Goal: Transaction & Acquisition: Purchase product/service

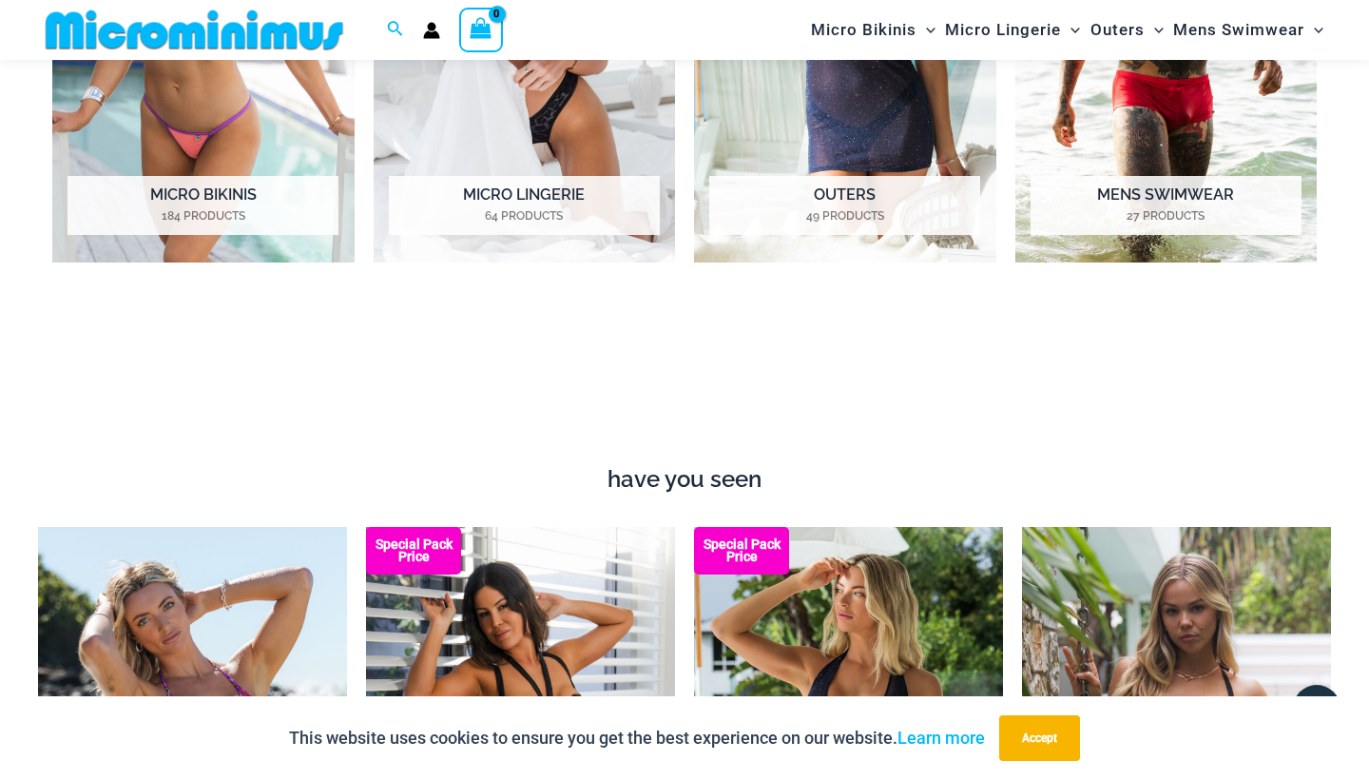
scroll to position [1376, 0]
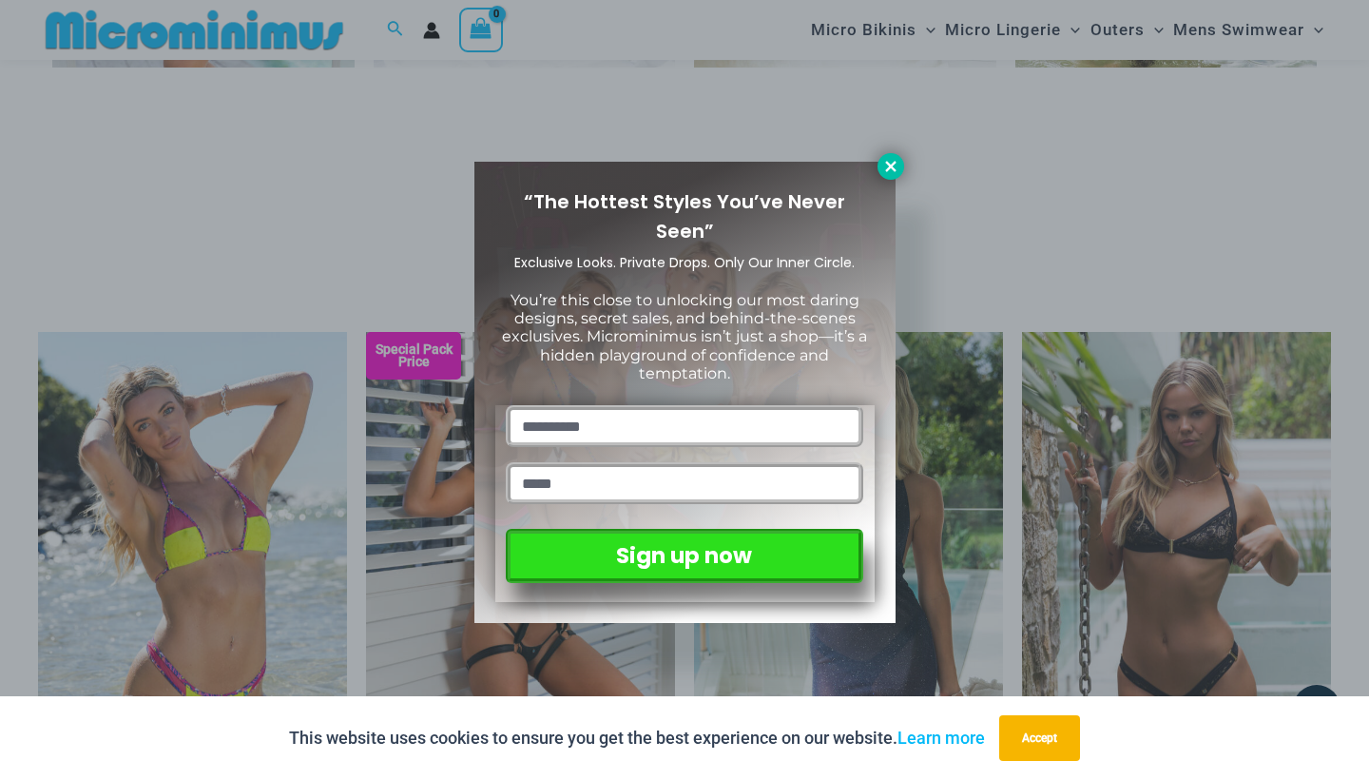
click at [892, 169] on icon at bounding box center [890, 166] width 10 height 10
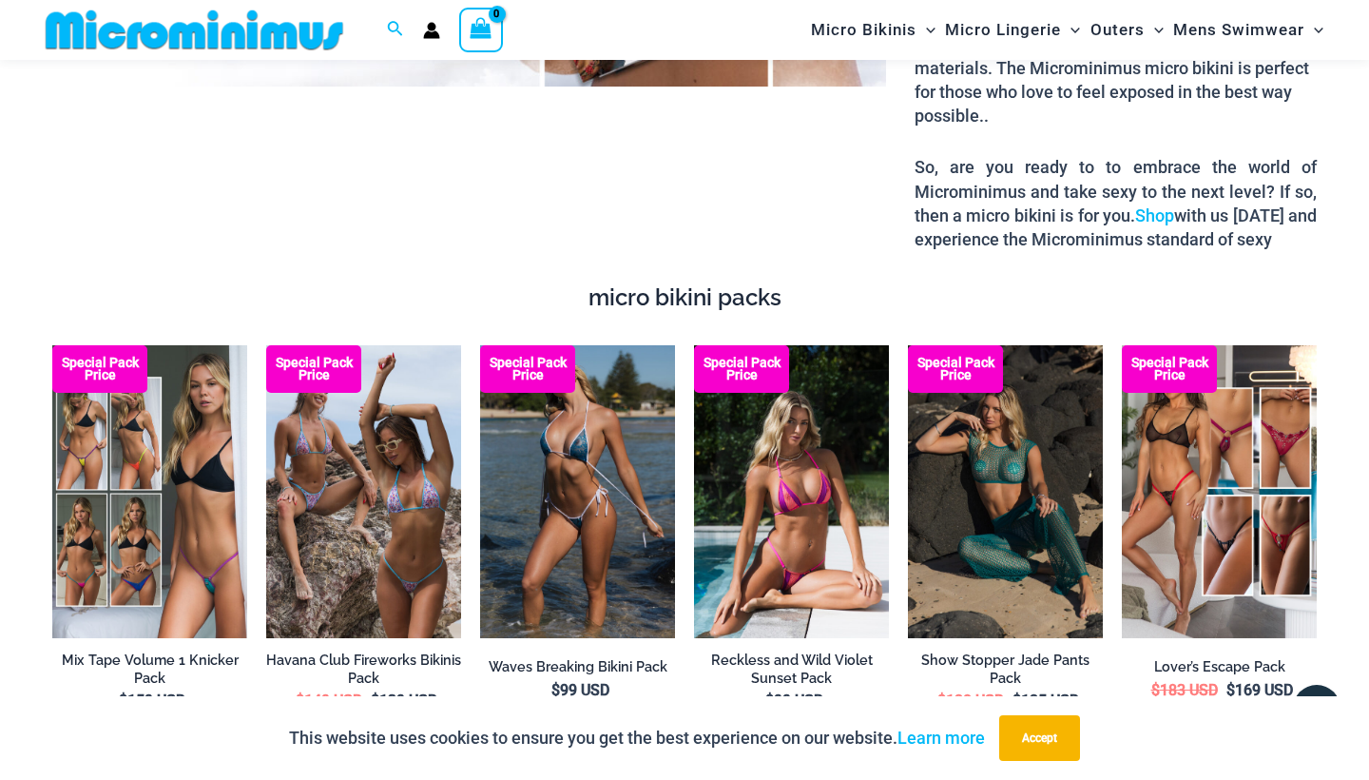
scroll to position [2442, 0]
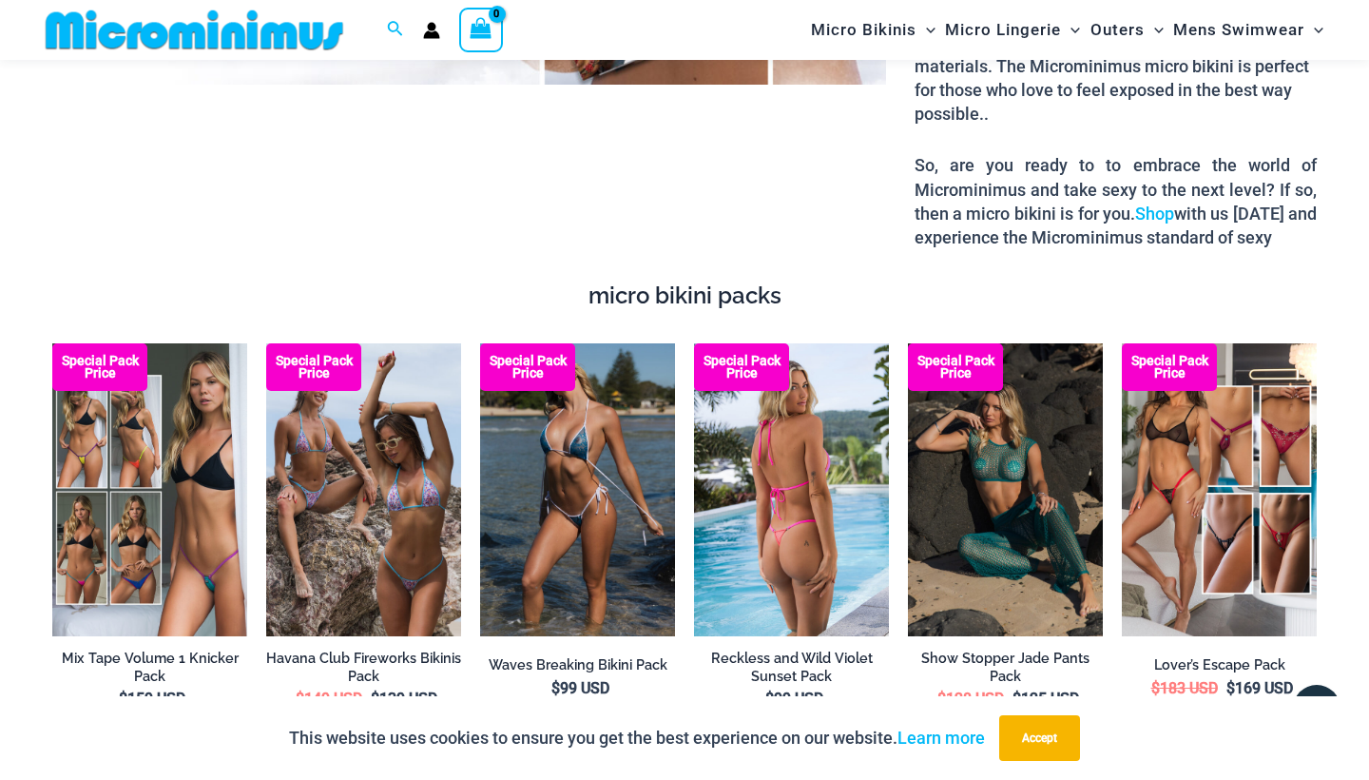
click at [848, 495] on img at bounding box center [791, 489] width 195 height 293
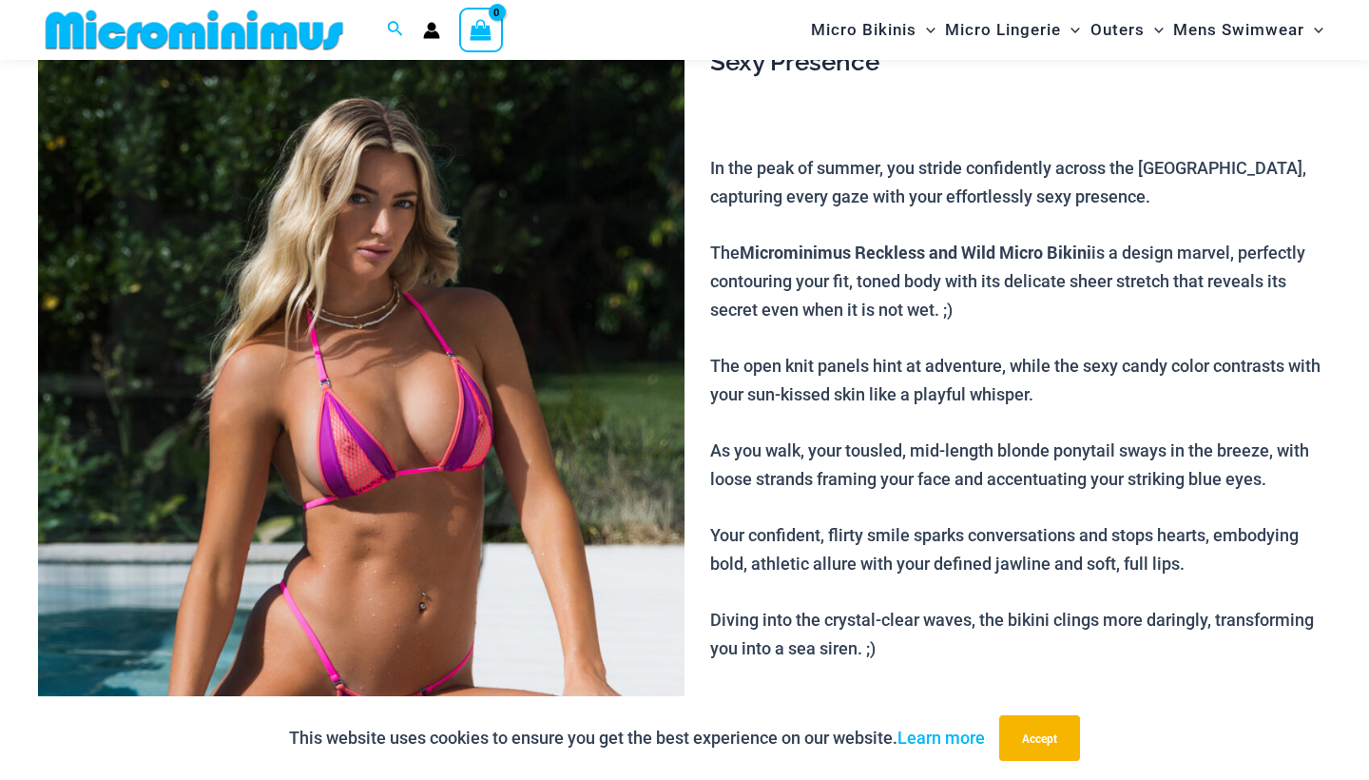
scroll to position [271, 0]
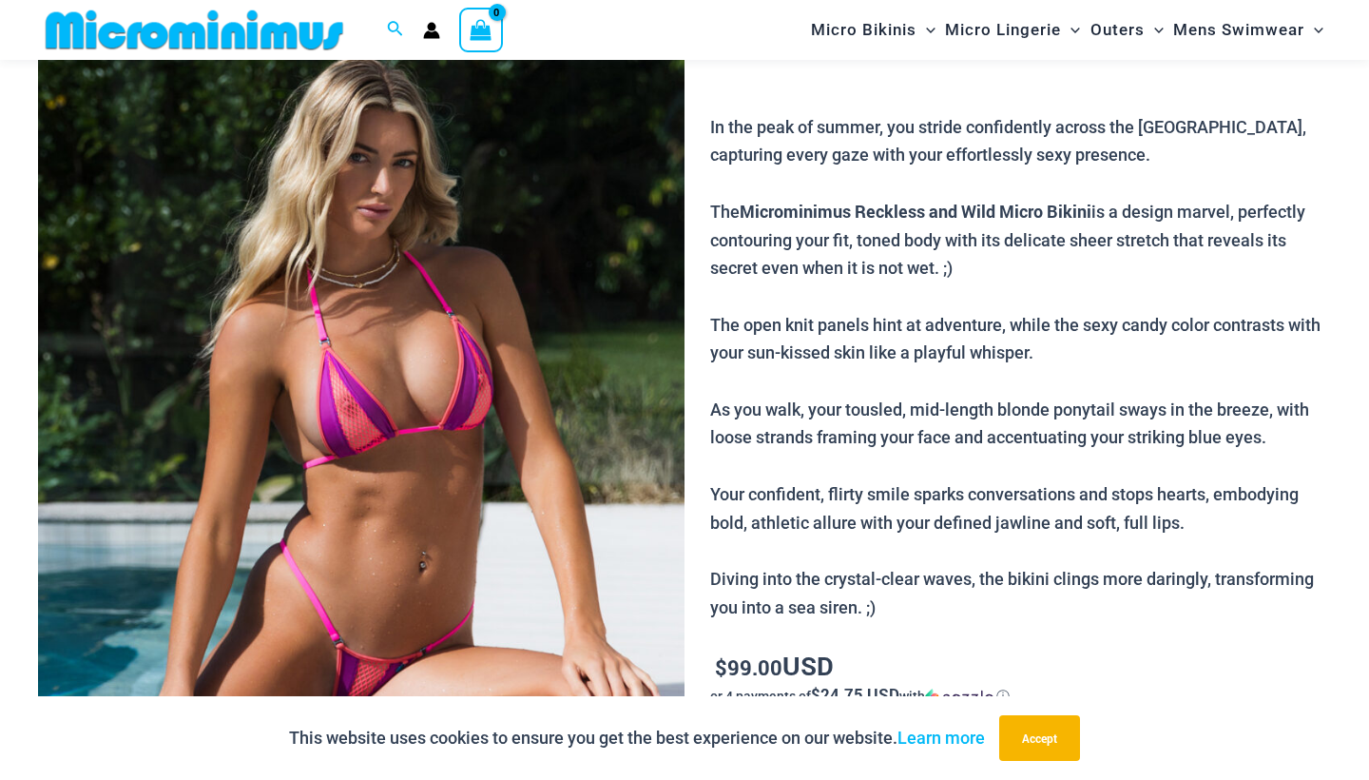
click at [384, 462] on img at bounding box center [361, 390] width 646 height 970
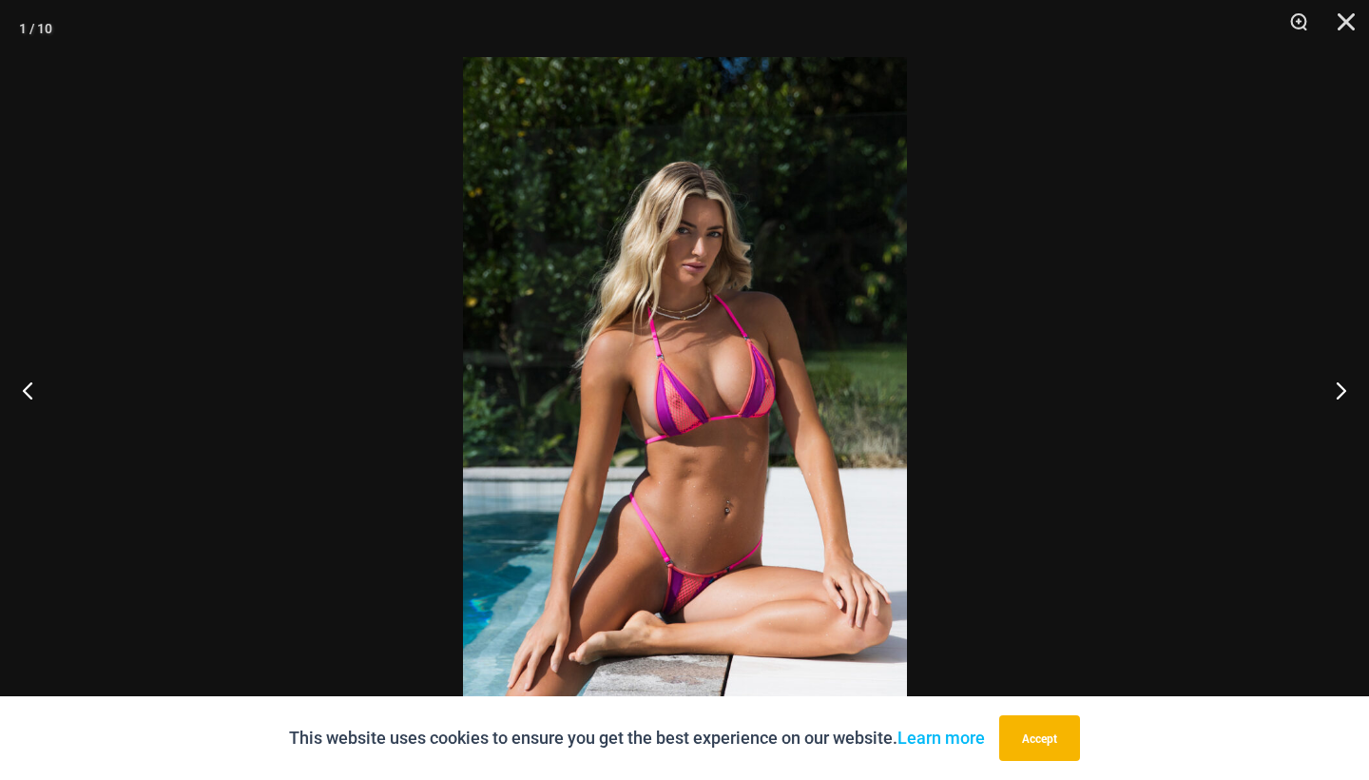
click at [626, 434] on img at bounding box center [685, 390] width 444 height 666
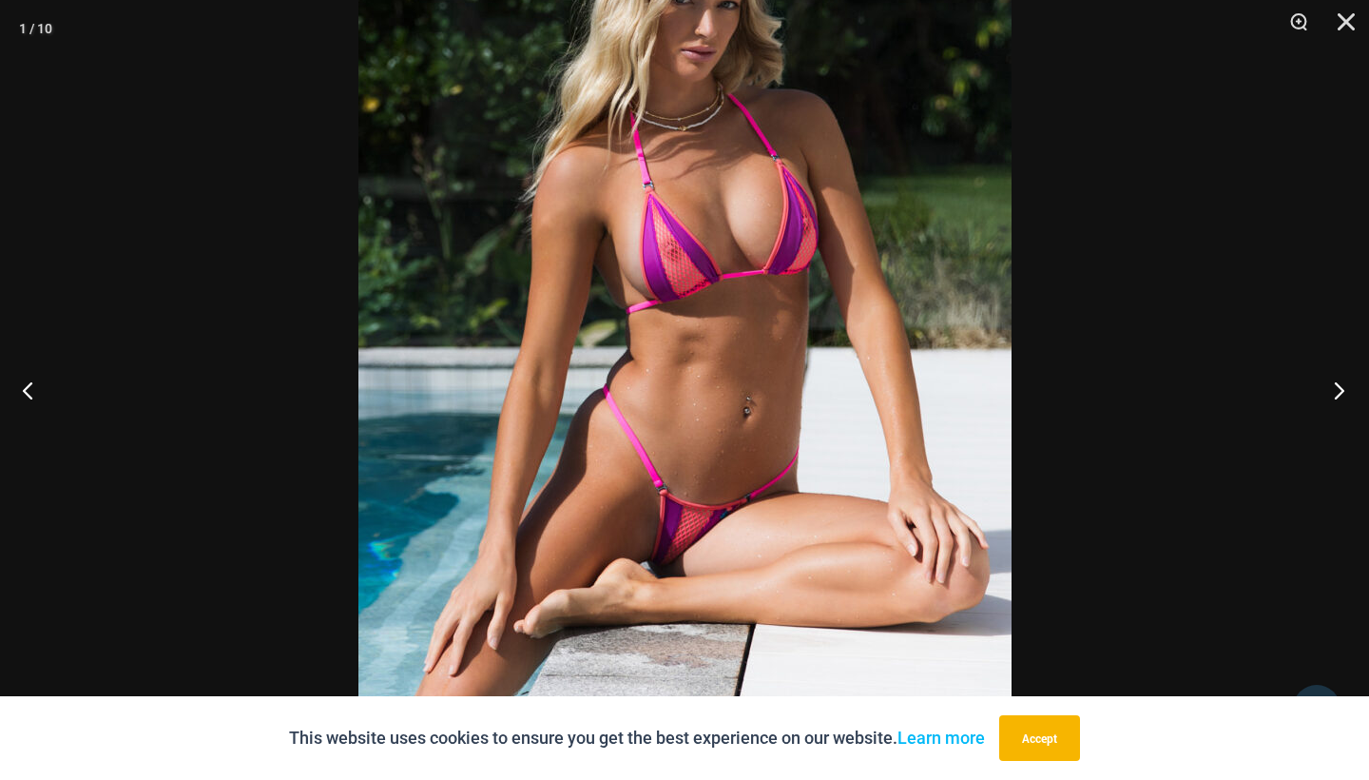
click at [1341, 392] on button "Next" at bounding box center [1333, 389] width 71 height 95
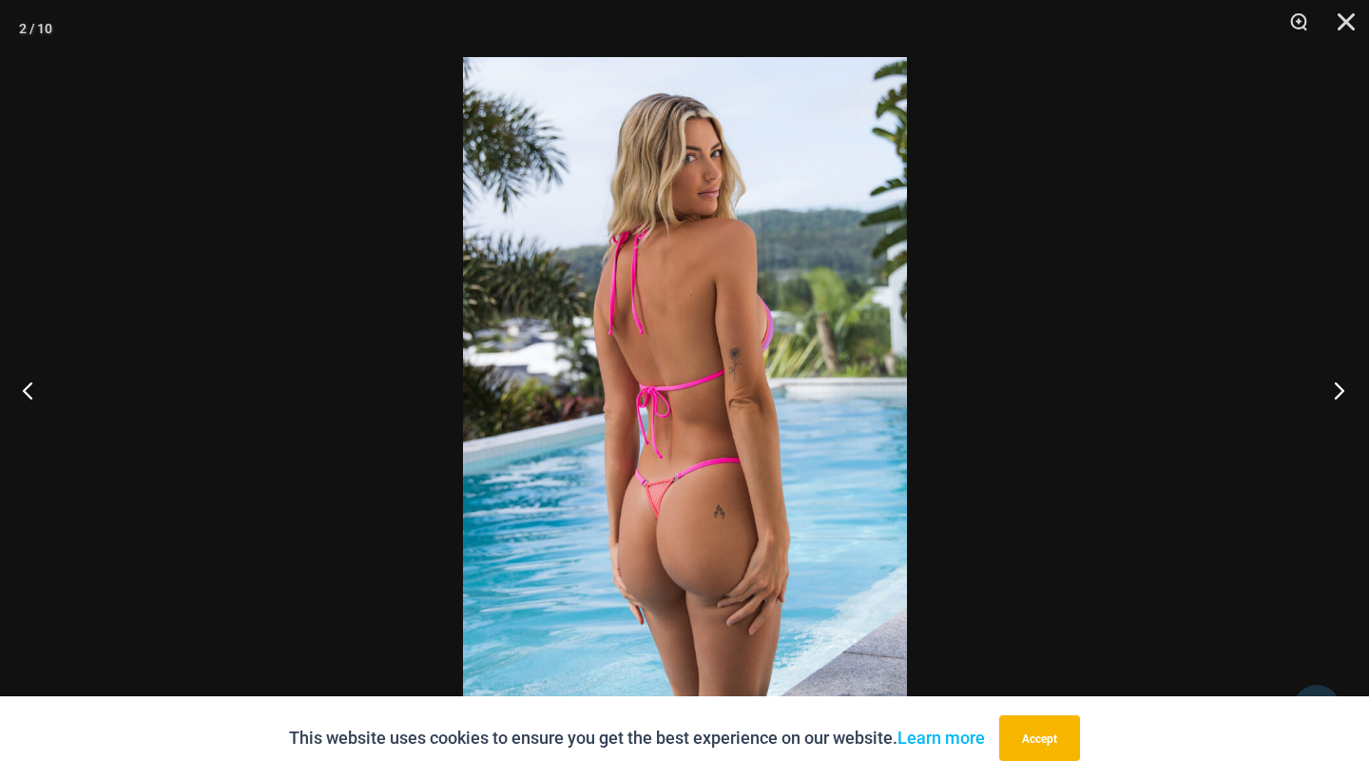
click at [1341, 392] on button "Next" at bounding box center [1333, 389] width 71 height 95
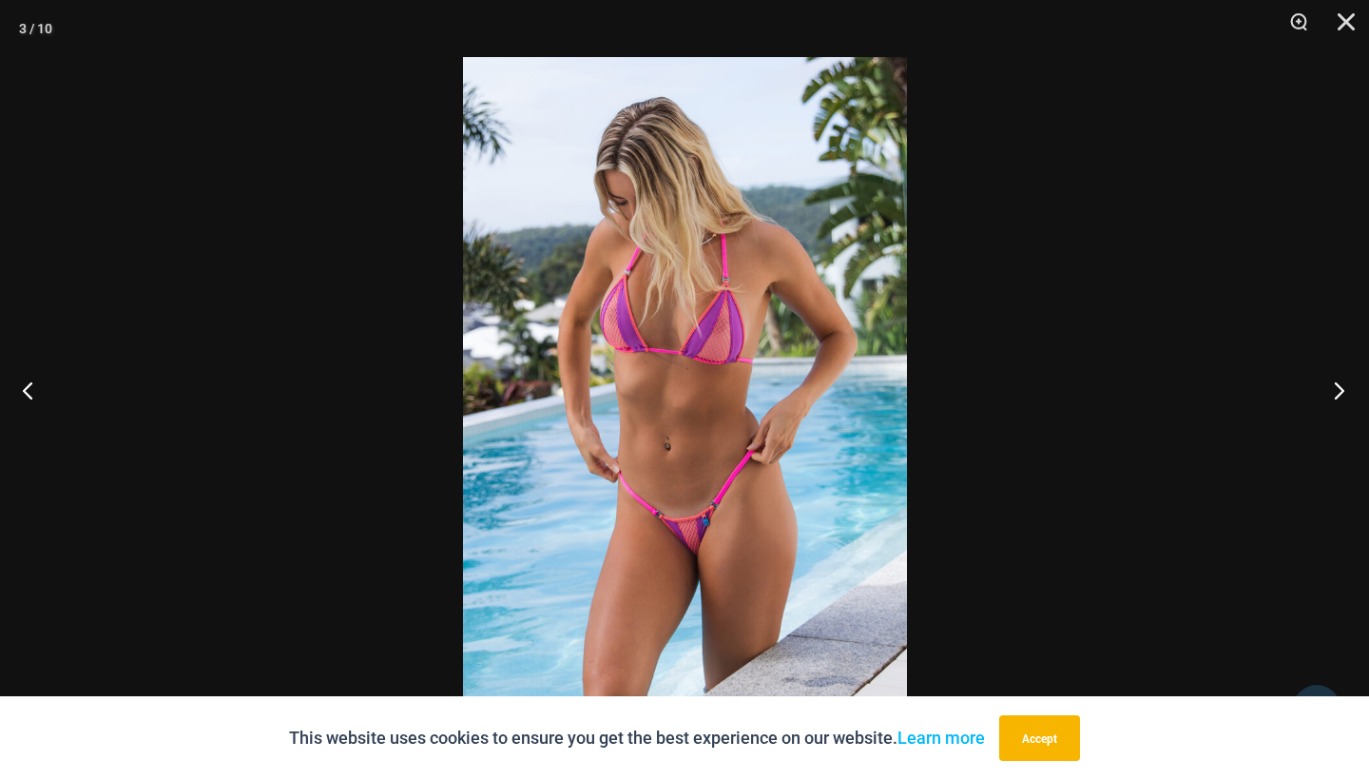
click at [1341, 392] on button "Next" at bounding box center [1333, 389] width 71 height 95
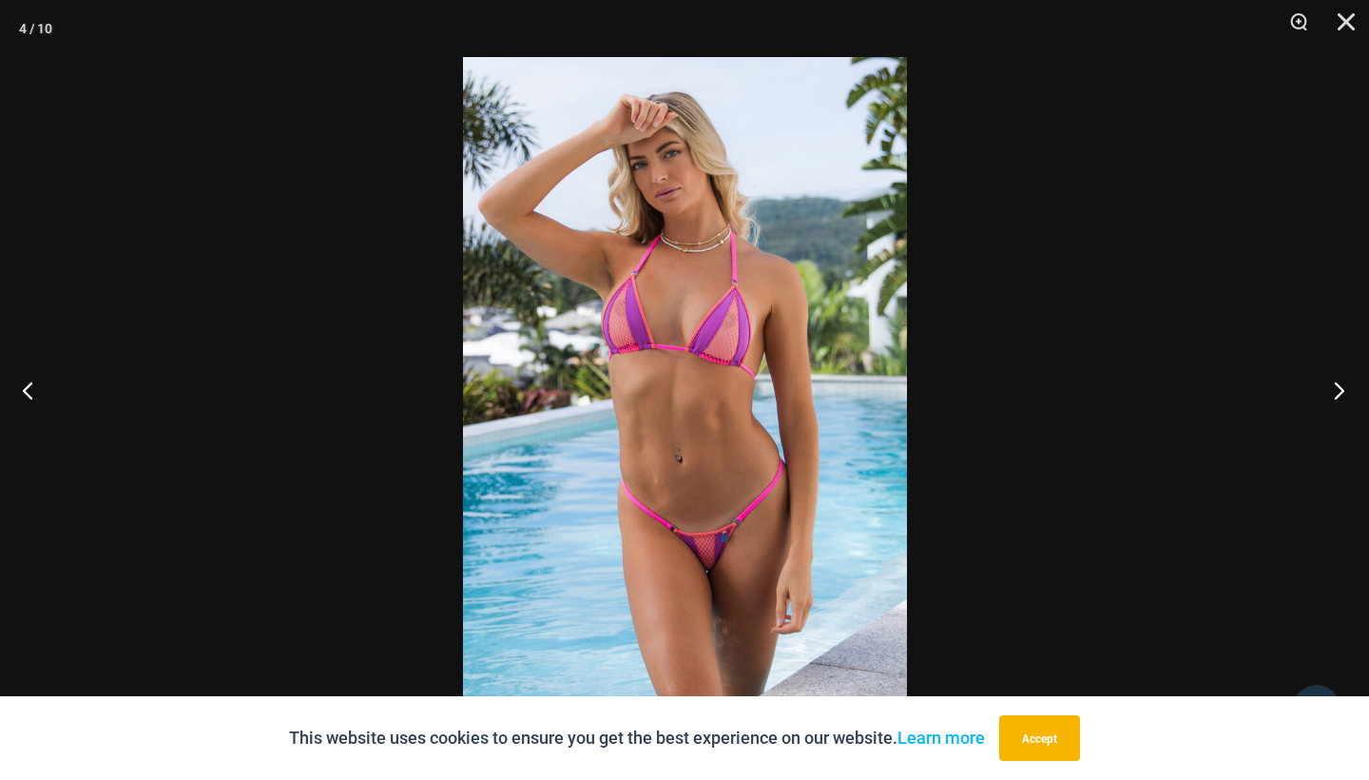
click at [1341, 392] on button "Next" at bounding box center [1333, 389] width 71 height 95
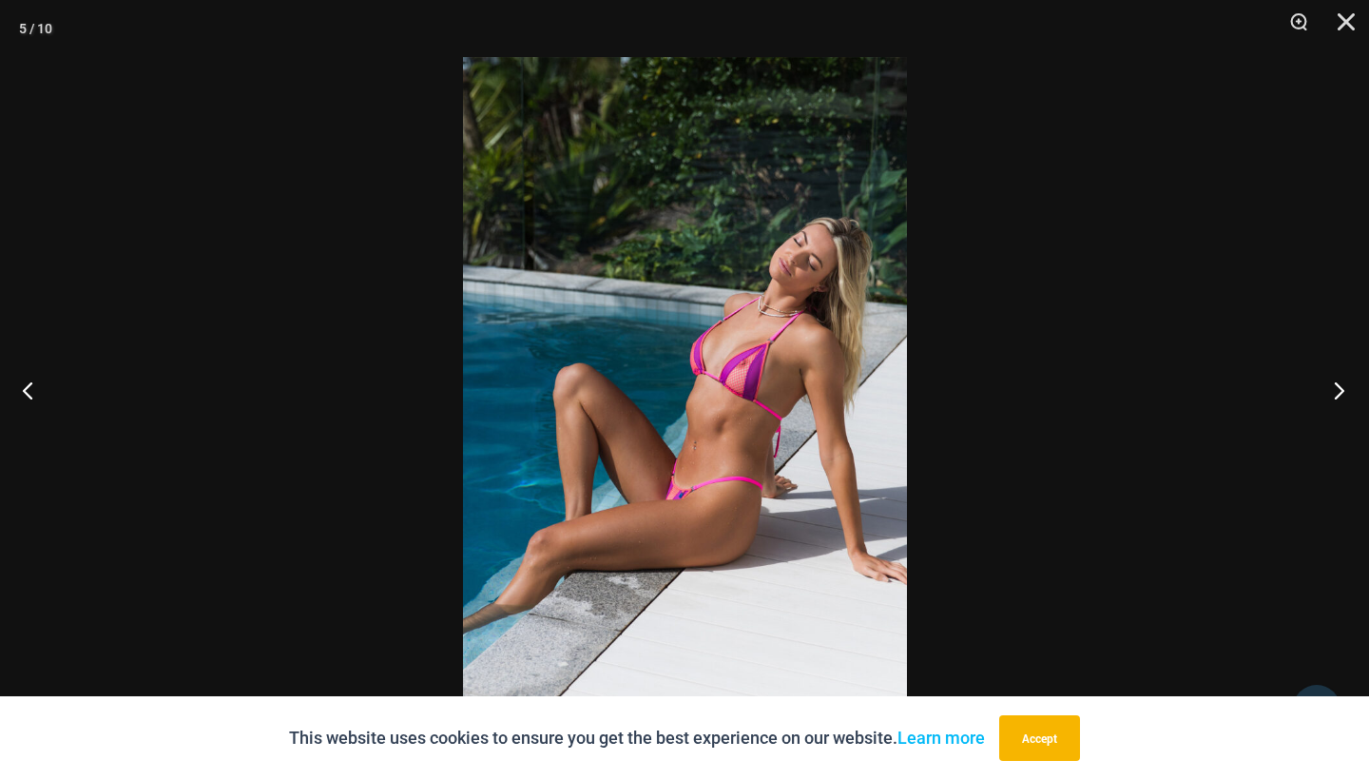
click at [1341, 392] on button "Next" at bounding box center [1333, 389] width 71 height 95
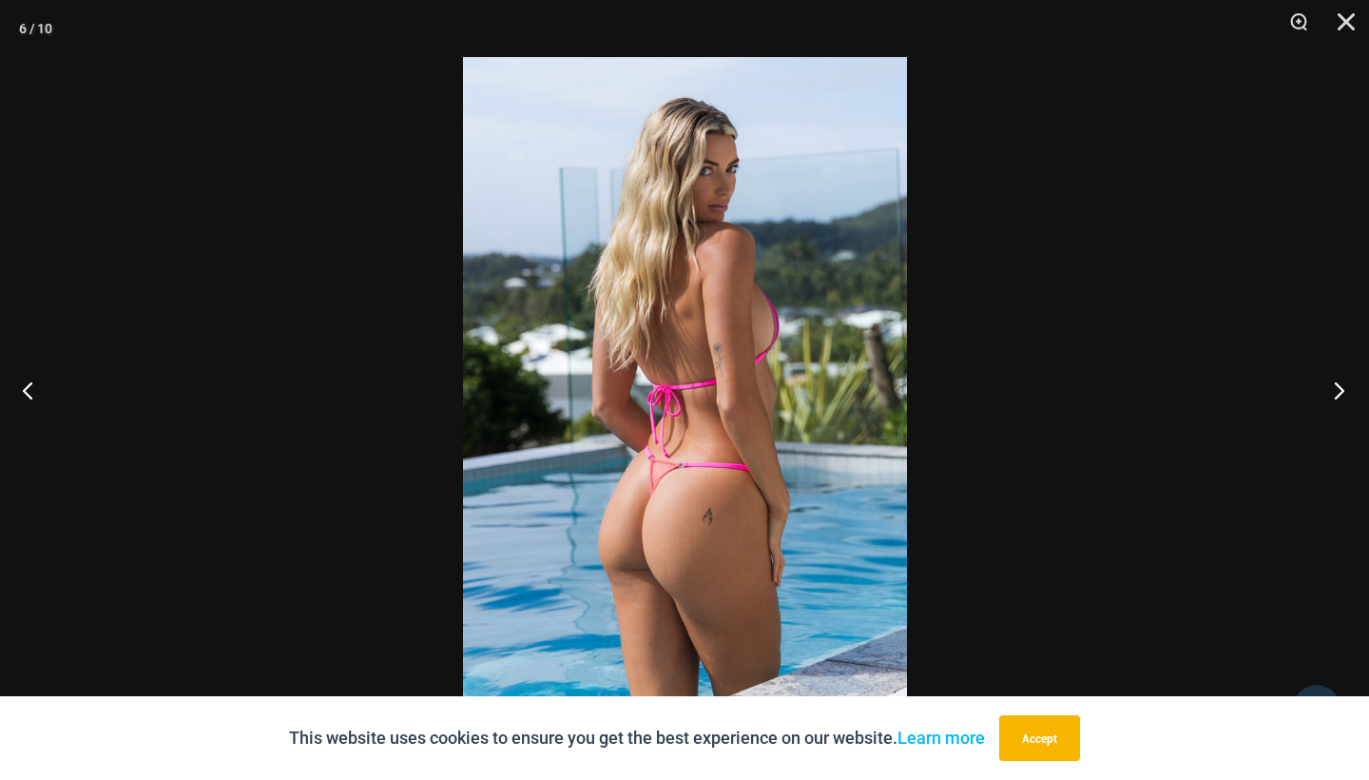
click at [1341, 392] on button "Next" at bounding box center [1333, 389] width 71 height 95
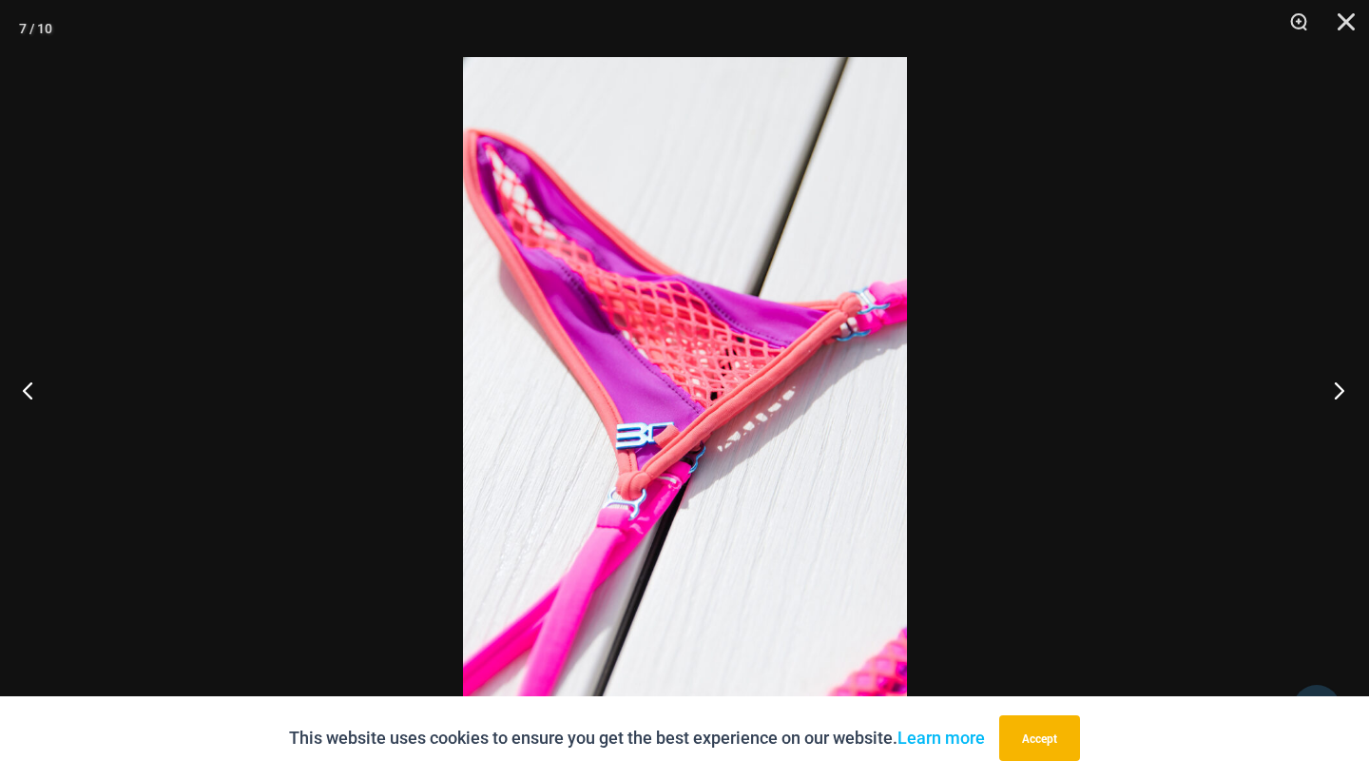
click at [1341, 392] on button "Next" at bounding box center [1333, 389] width 71 height 95
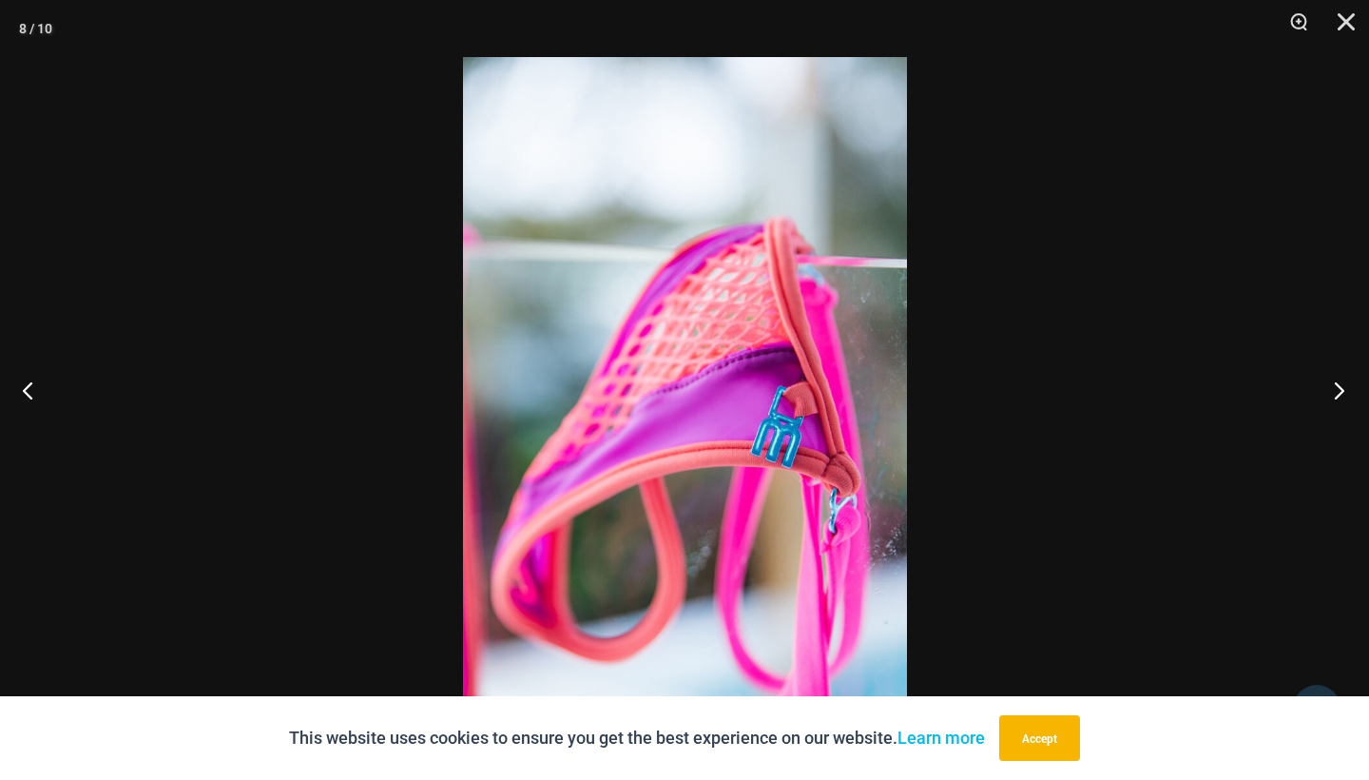
click at [1341, 392] on button "Next" at bounding box center [1333, 389] width 71 height 95
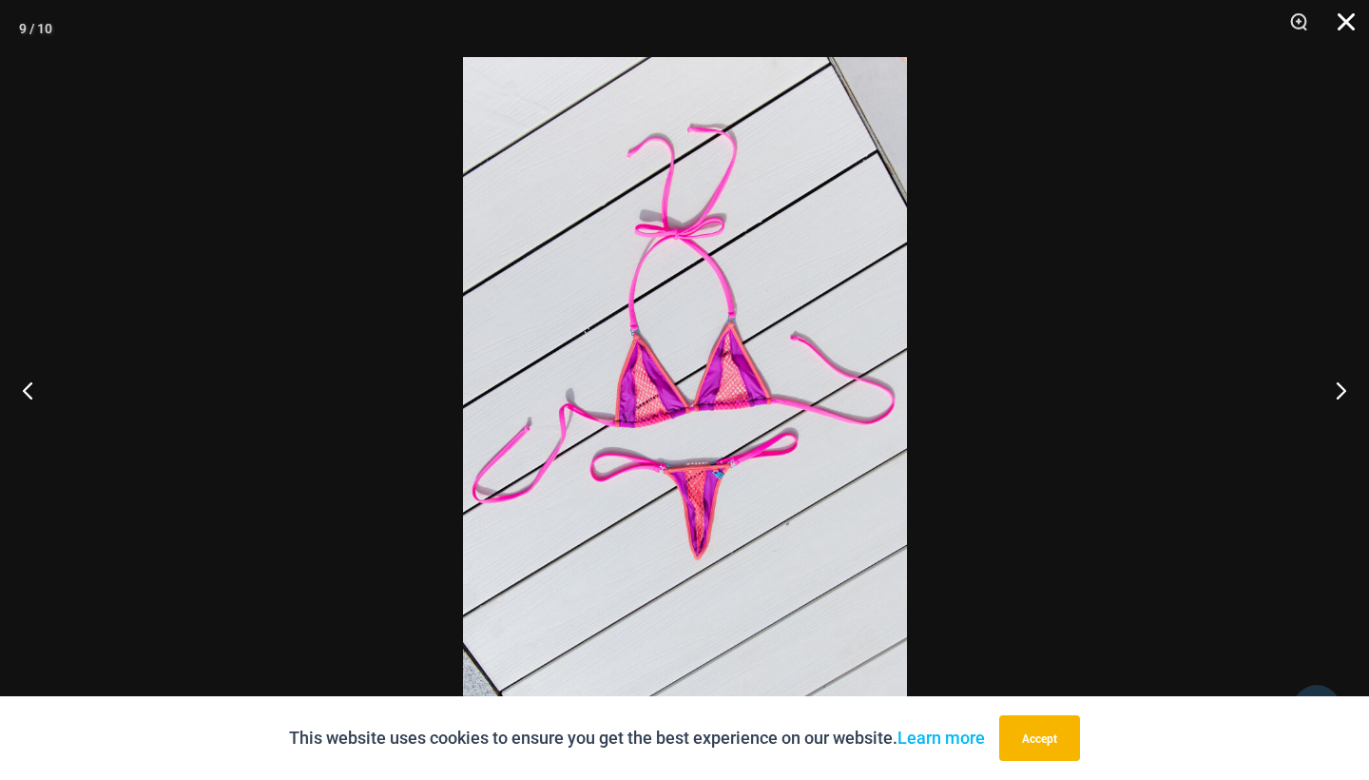
click at [1341, 16] on button "Close" at bounding box center [1340, 28] width 48 height 57
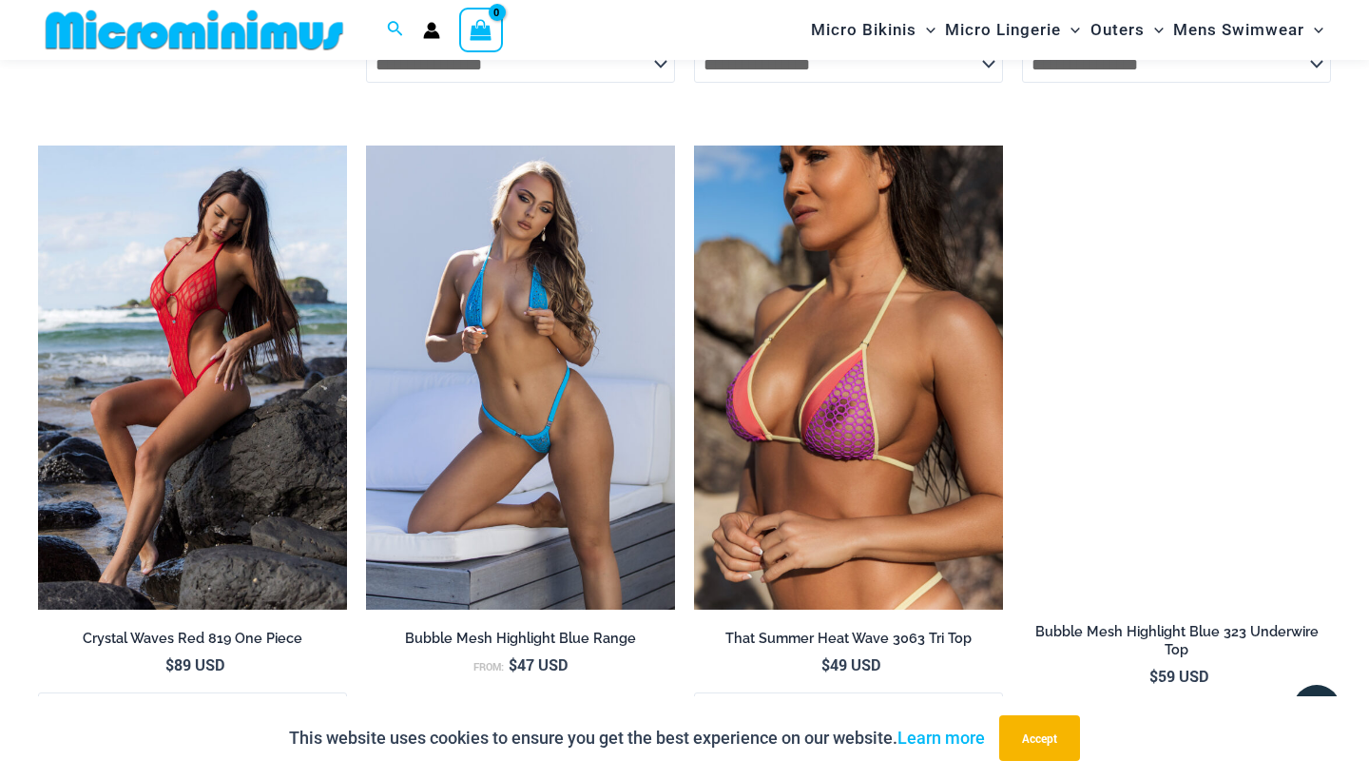
scroll to position [4689, 0]
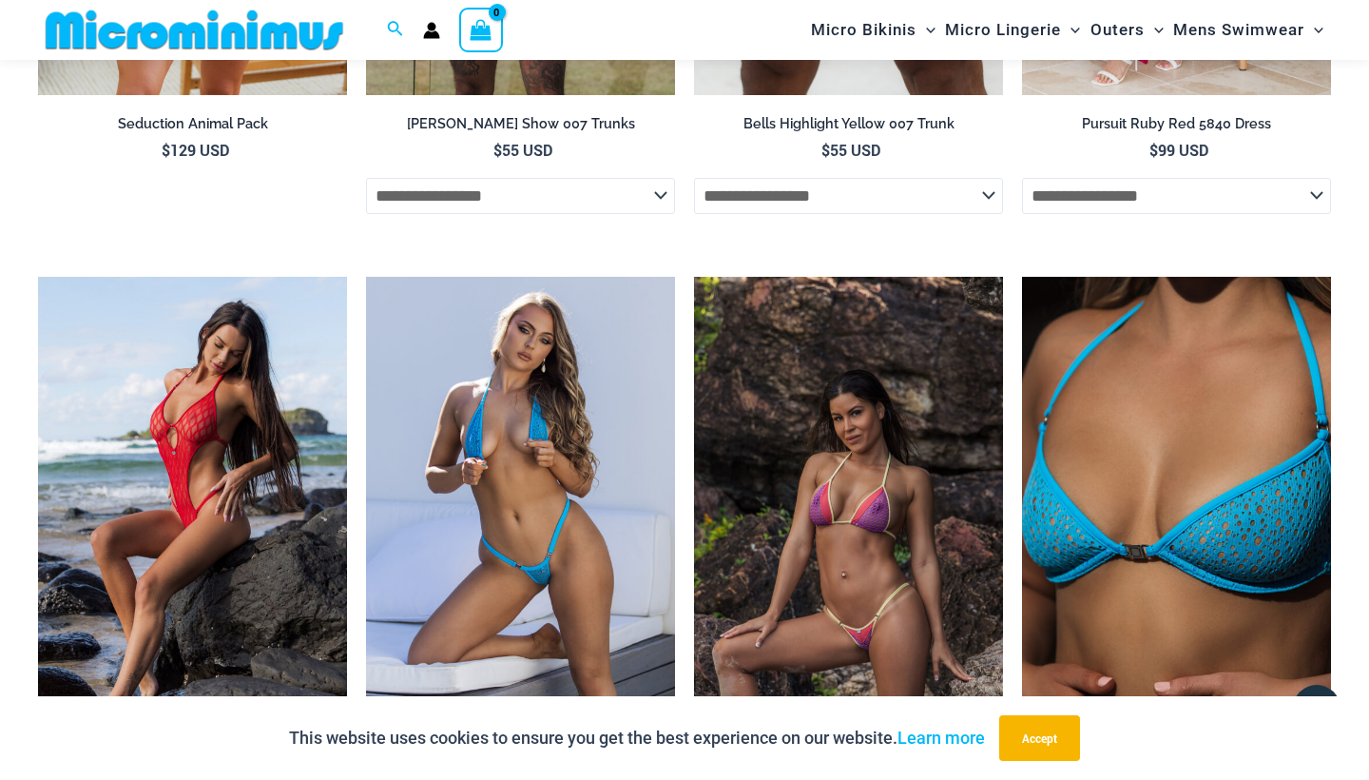
click at [869, 529] on img at bounding box center [848, 509] width 309 height 464
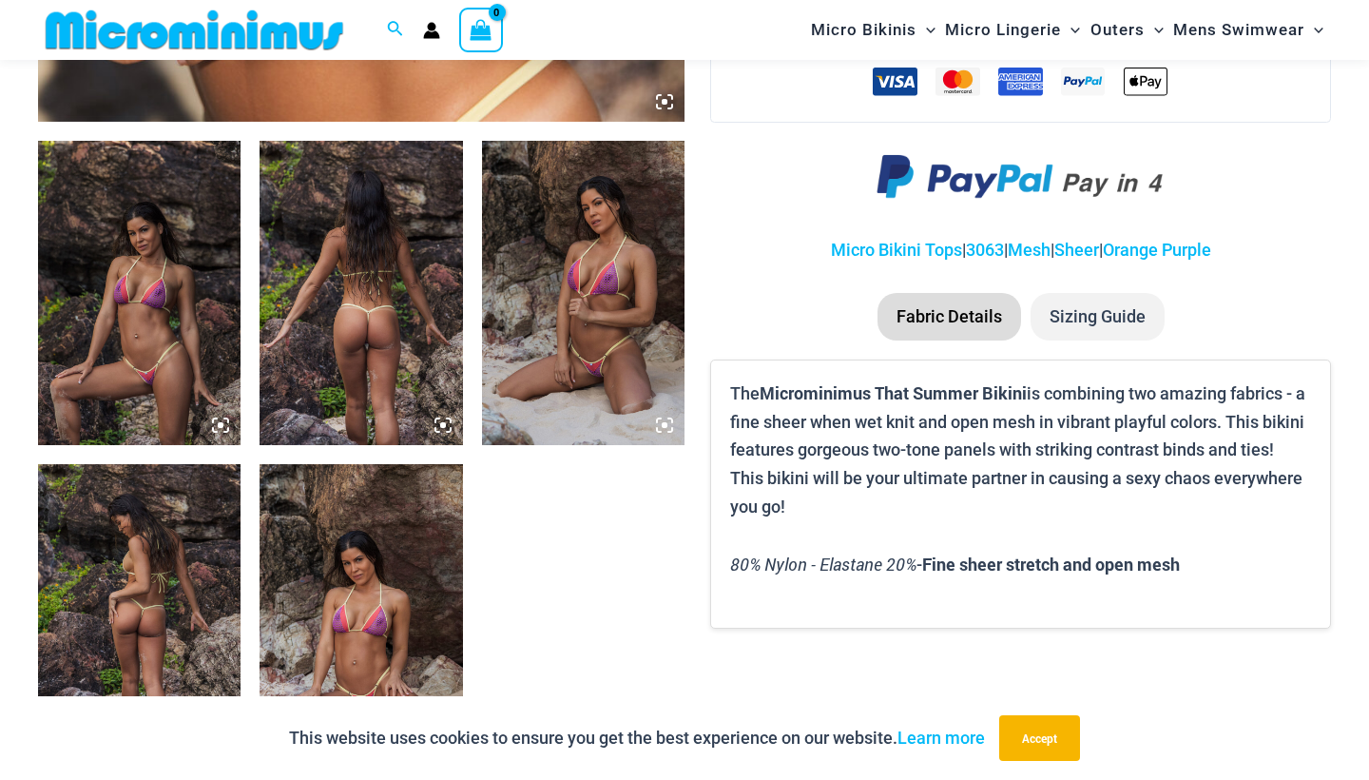
scroll to position [1023, 0]
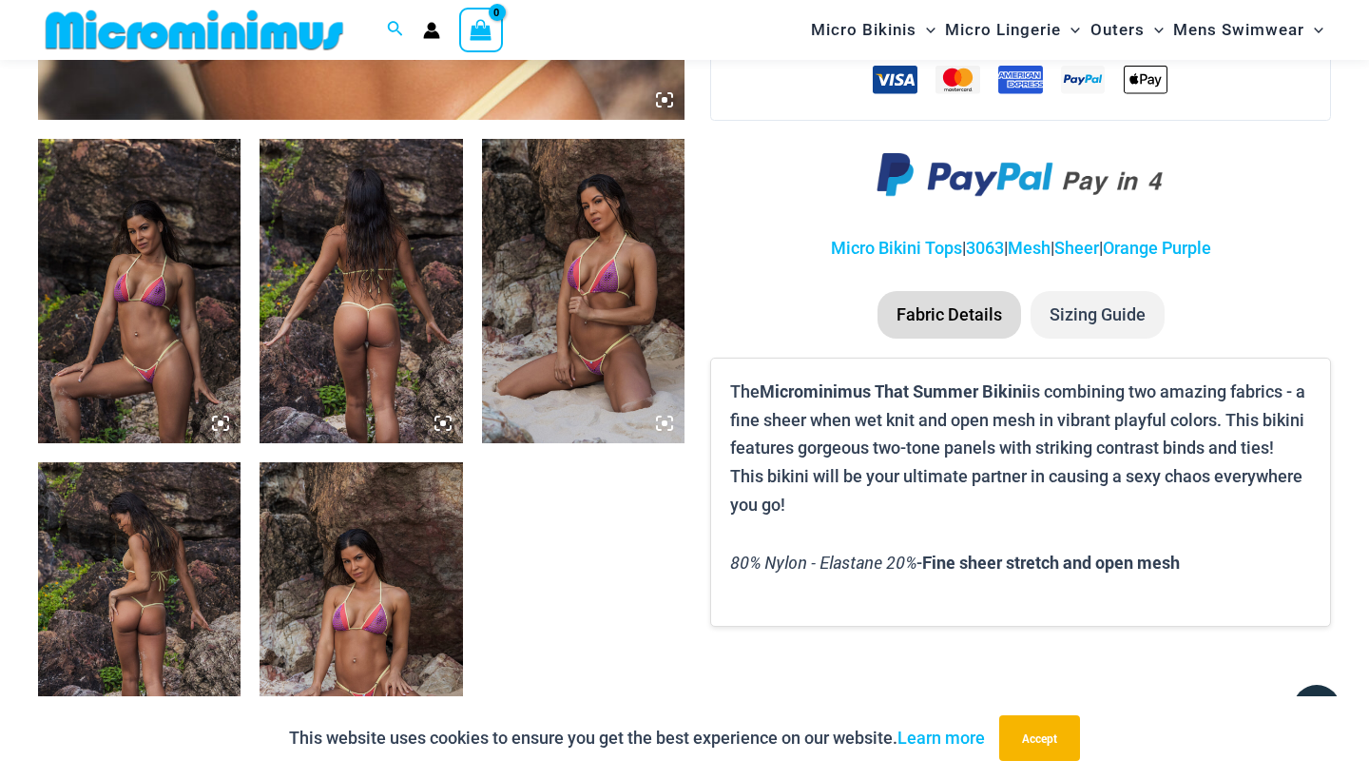
click at [578, 382] on img at bounding box center [583, 291] width 203 height 304
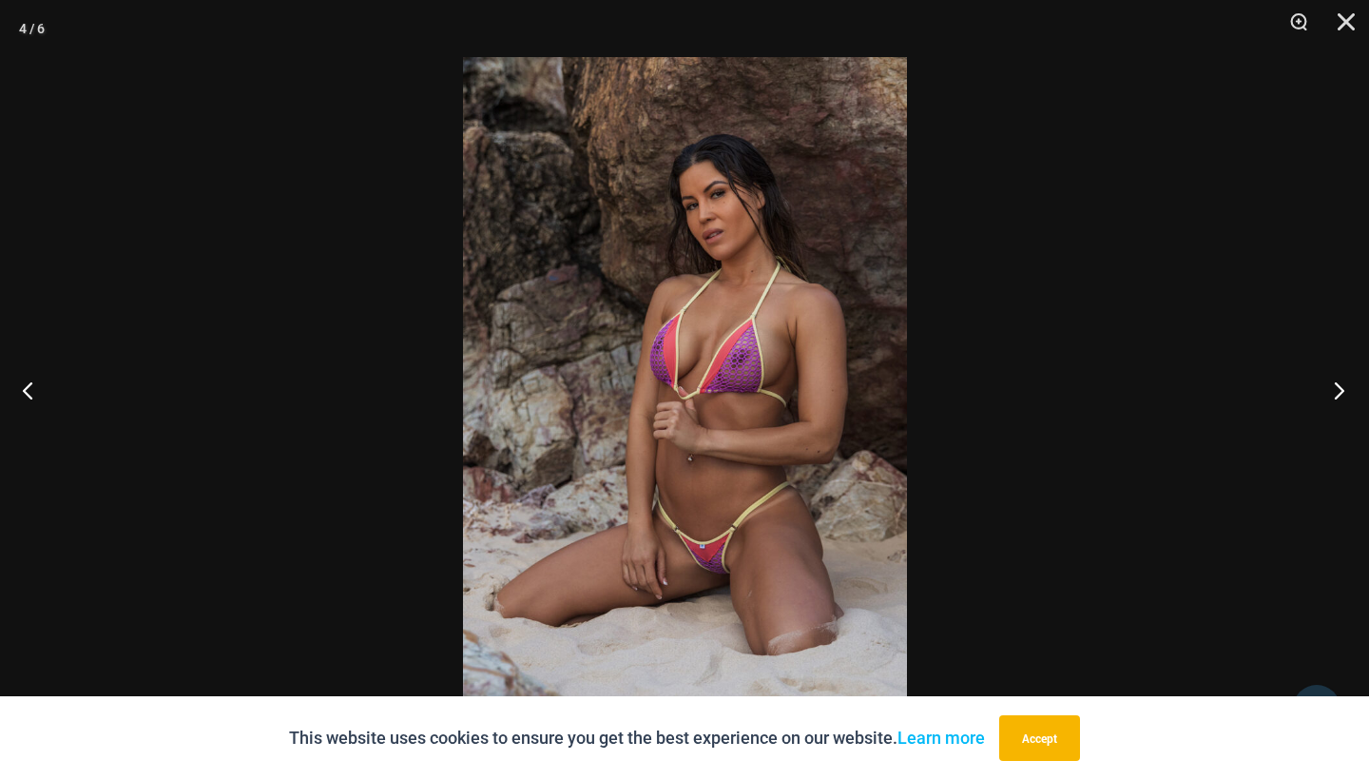
click at [1340, 395] on button "Next" at bounding box center [1333, 389] width 71 height 95
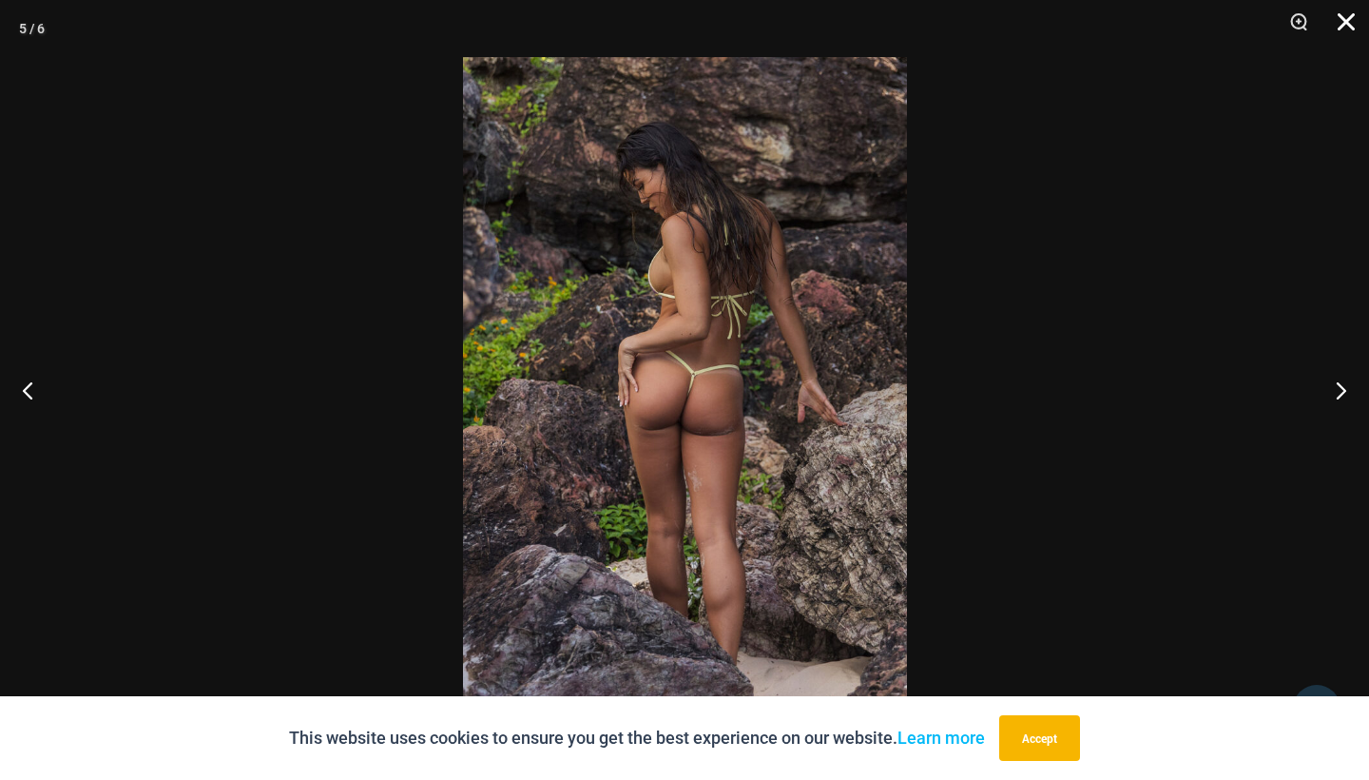
click at [1348, 6] on button "Close" at bounding box center [1340, 28] width 48 height 57
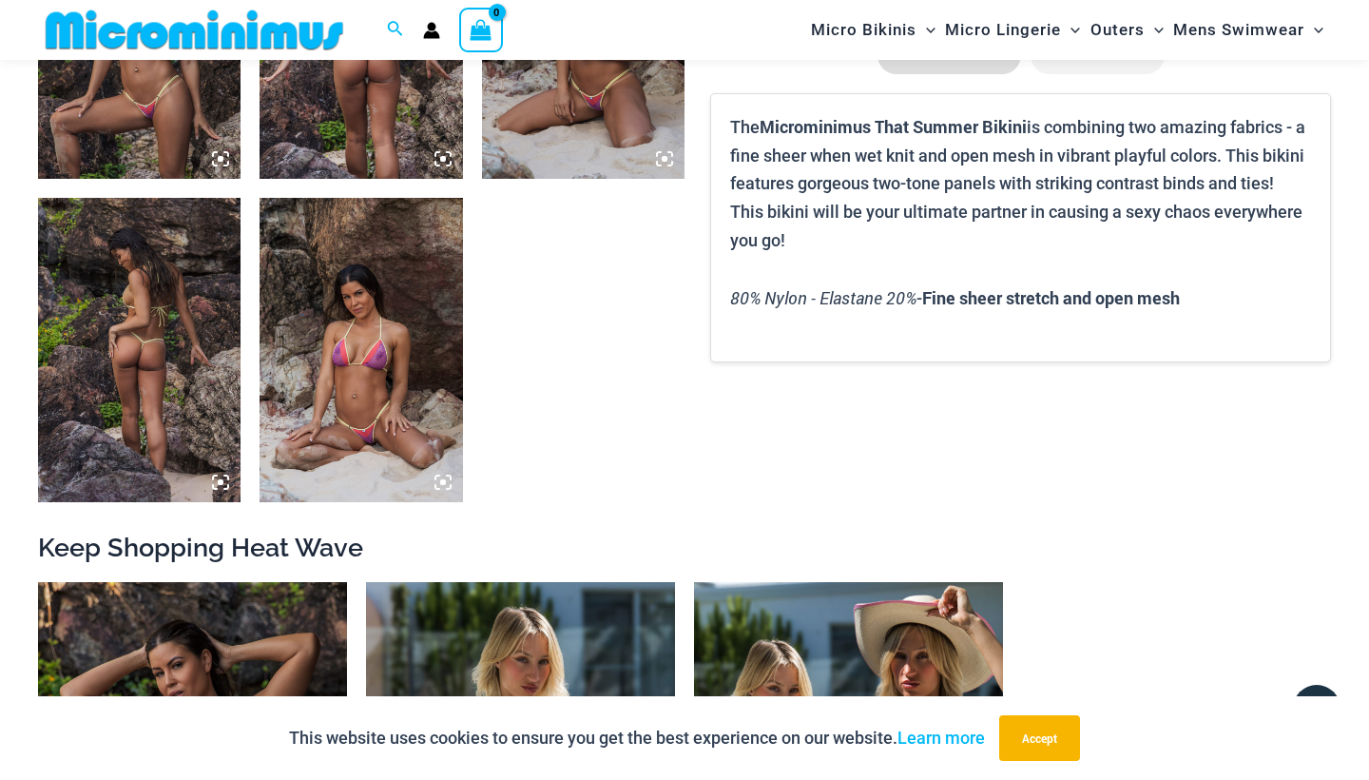
scroll to position [1349, 0]
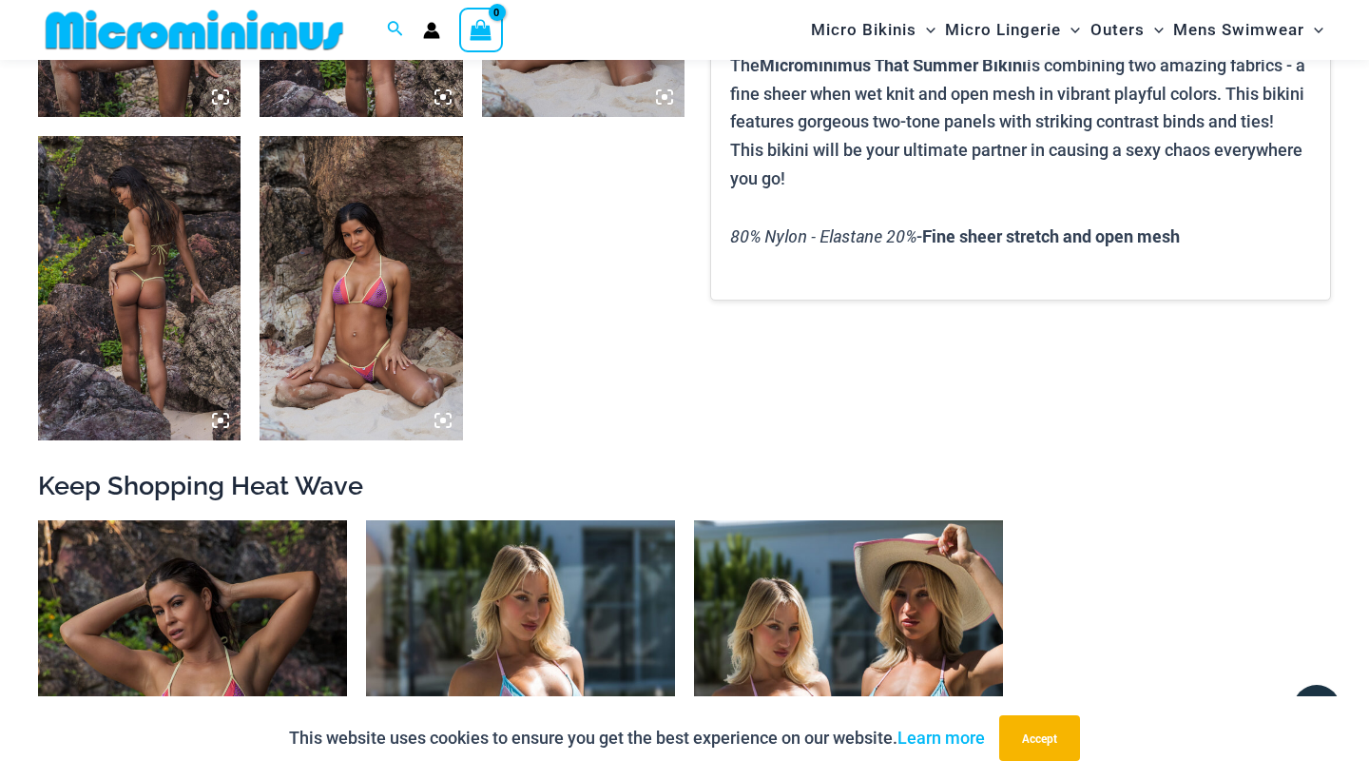
click at [370, 381] on img at bounding box center [361, 288] width 203 height 304
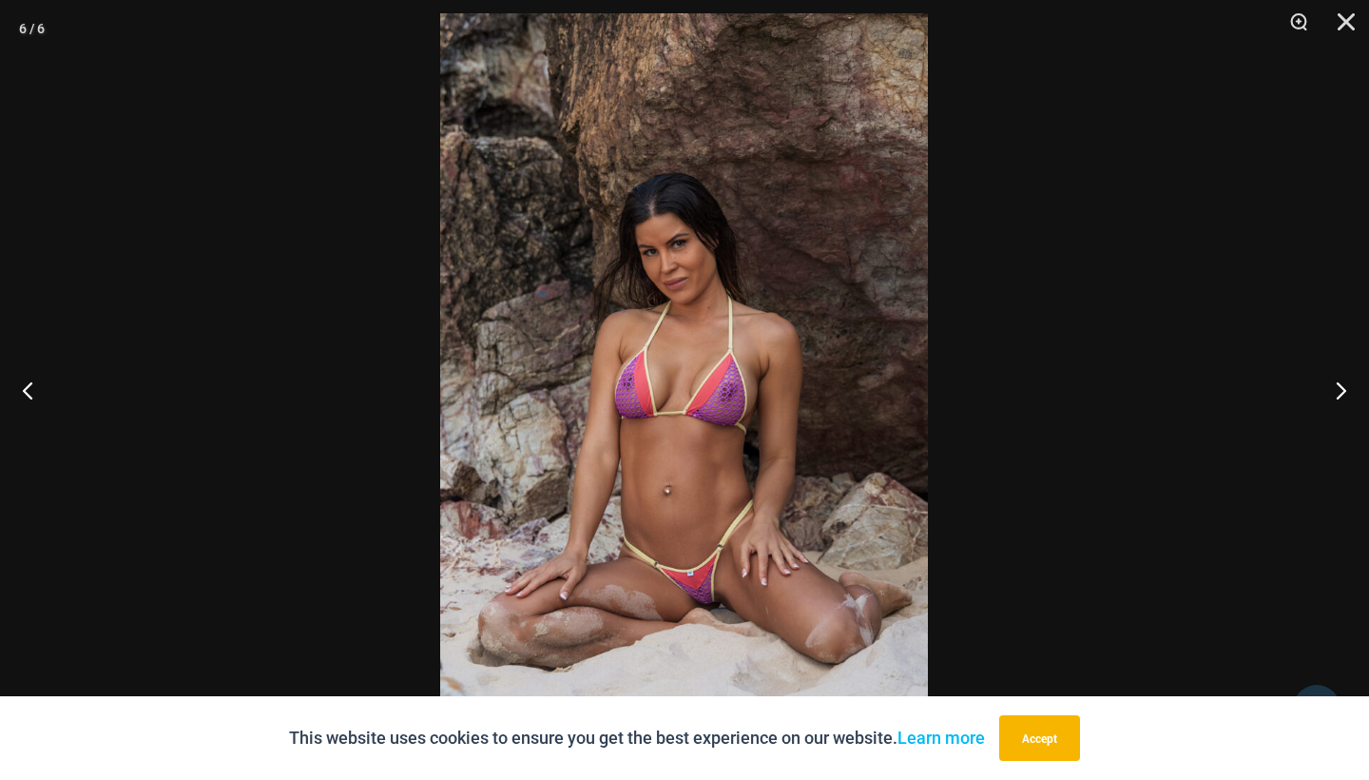
click at [736, 570] on img at bounding box center [684, 379] width 488 height 732
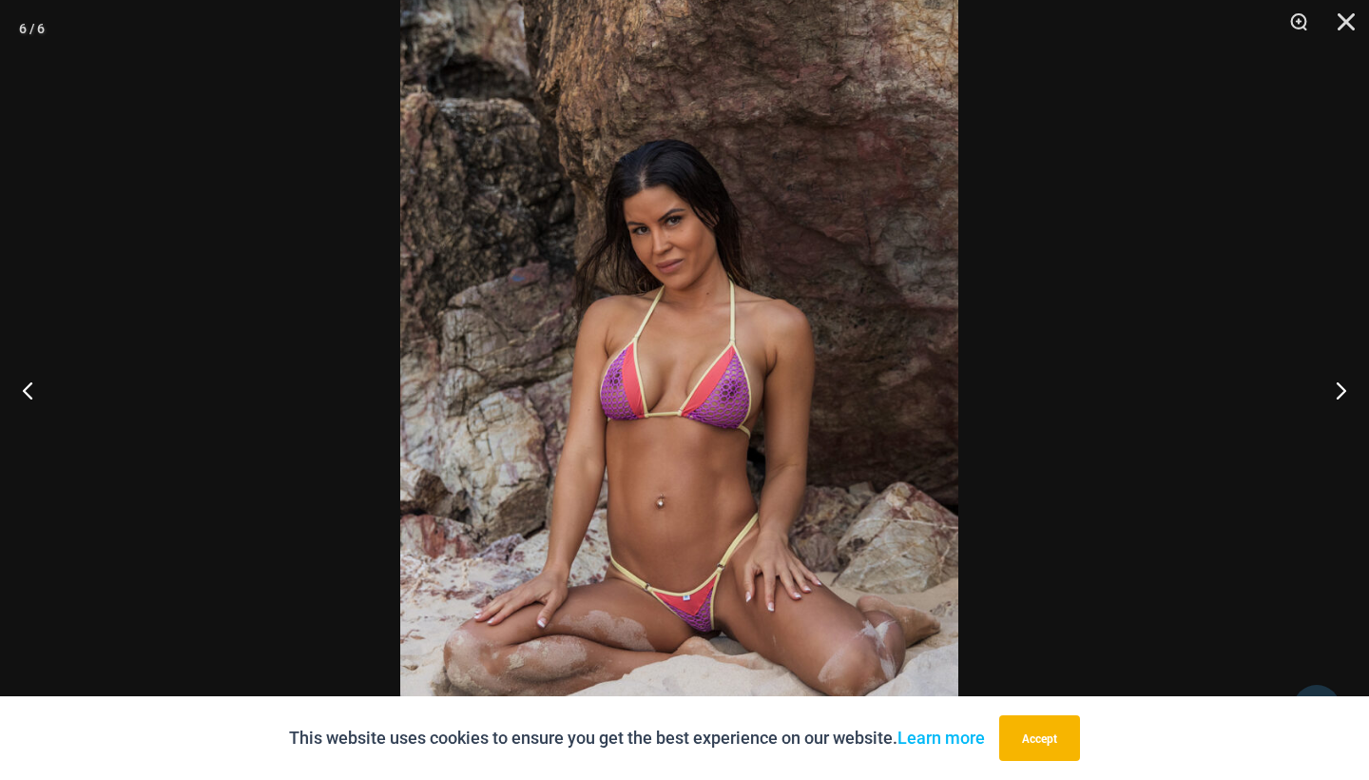
click at [719, 602] on img at bounding box center [679, 375] width 558 height 837
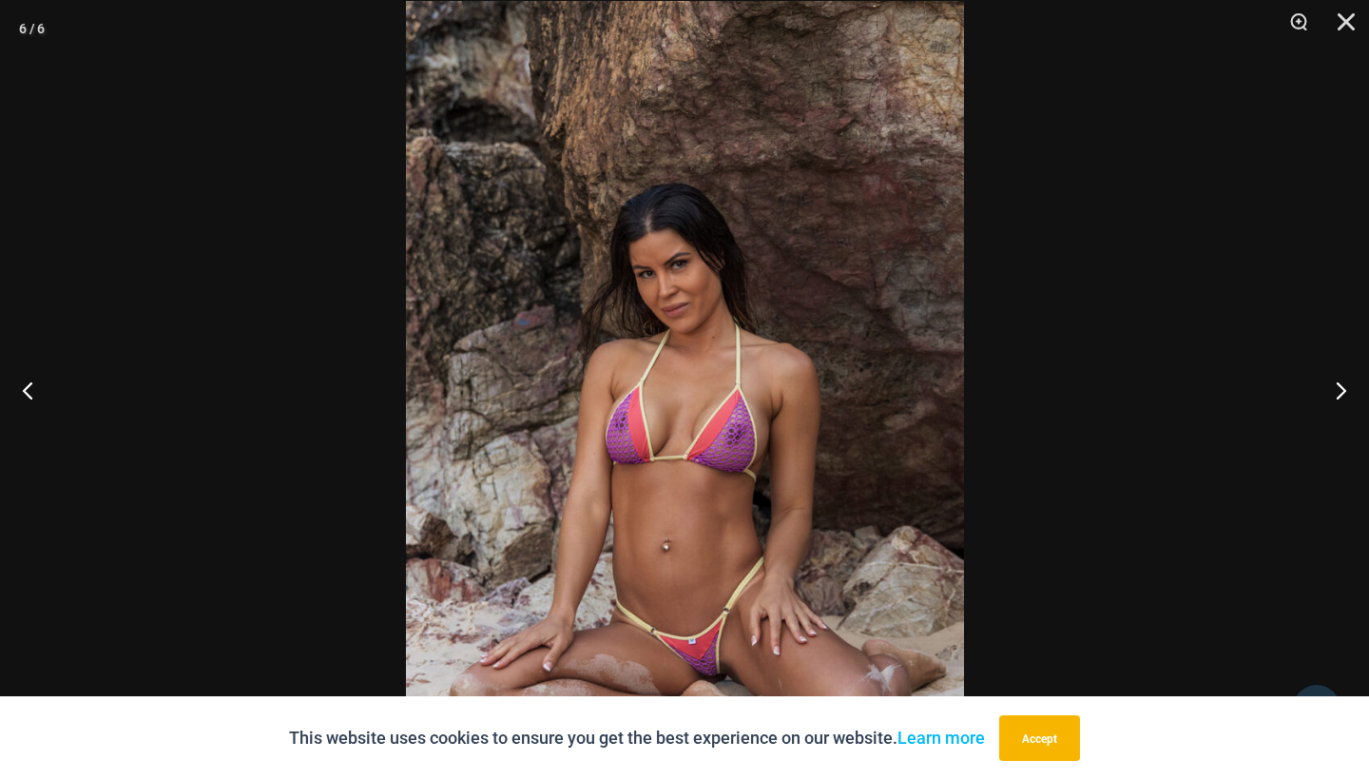
click at [708, 632] on img at bounding box center [685, 419] width 558 height 837
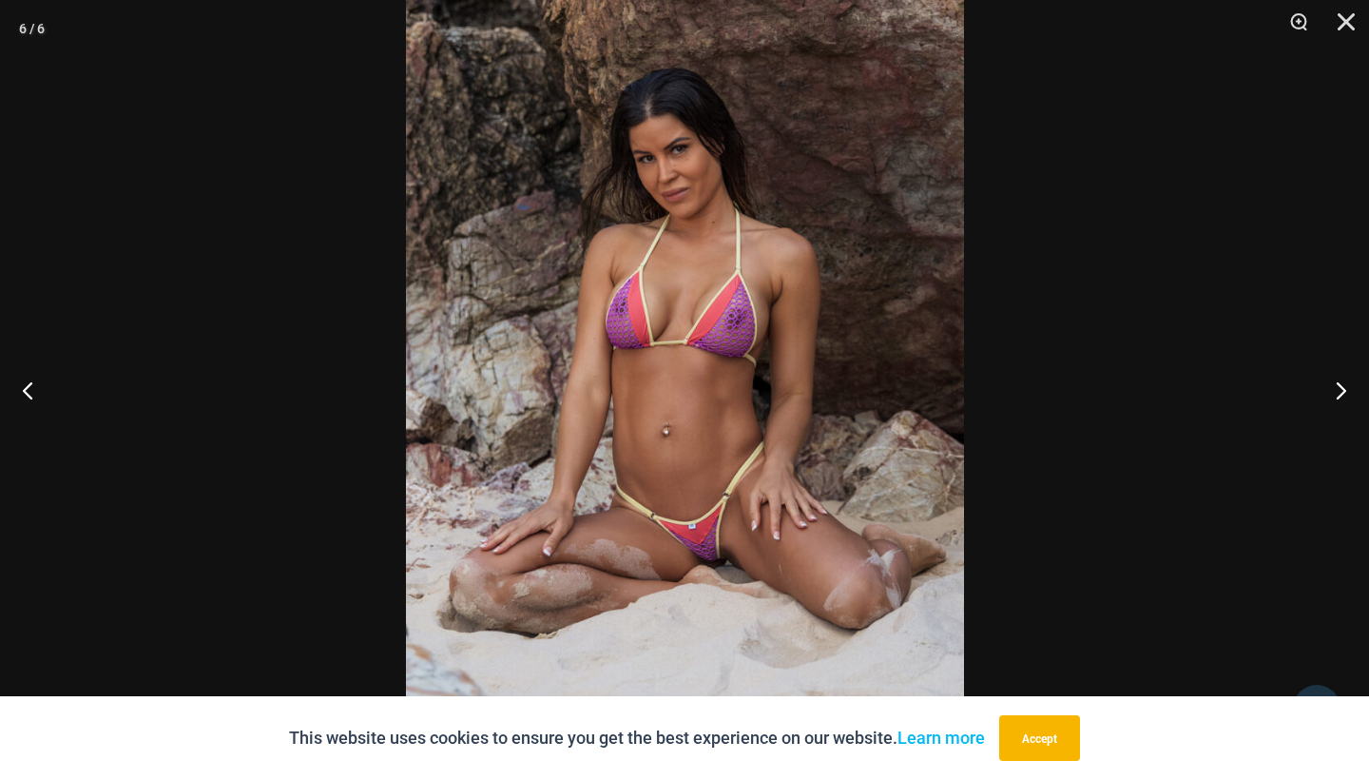
click at [726, 482] on img at bounding box center [685, 304] width 558 height 837
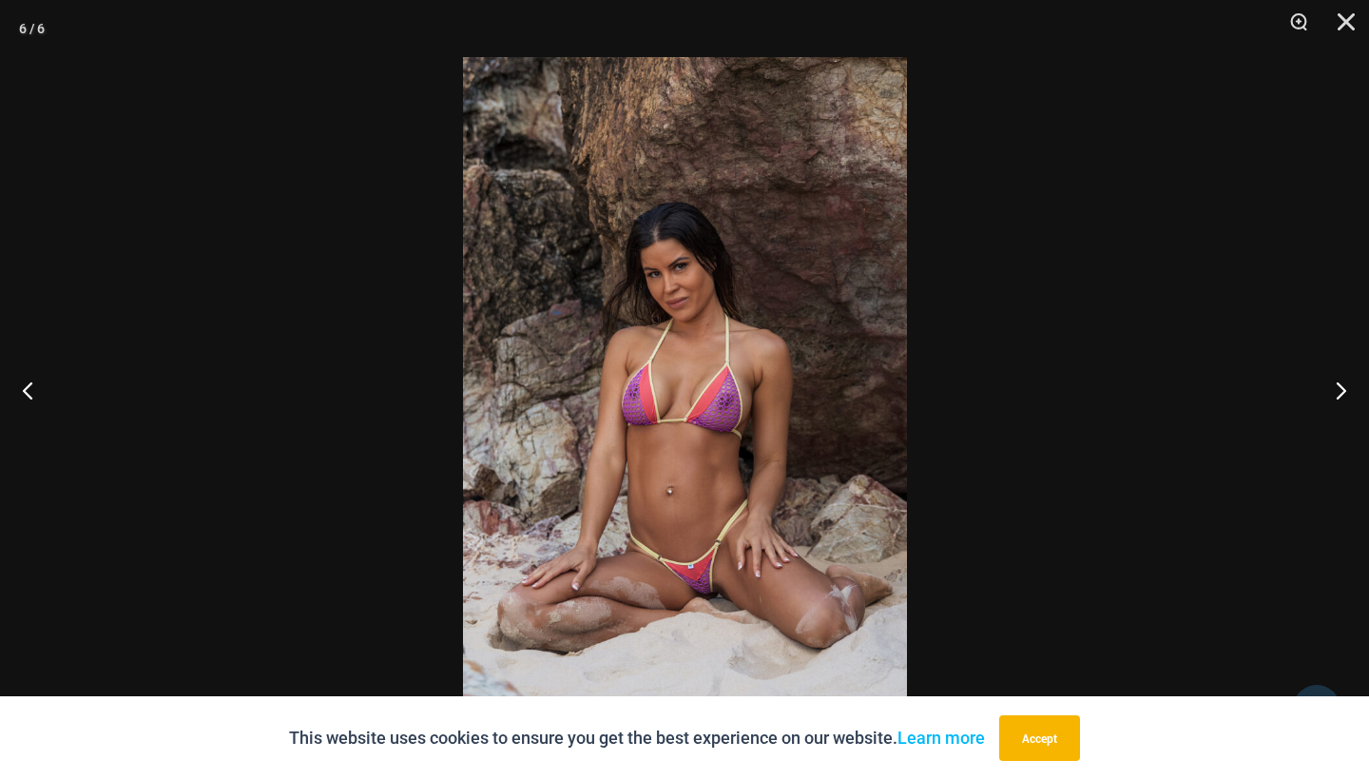
click at [726, 482] on img at bounding box center [685, 390] width 444 height 666
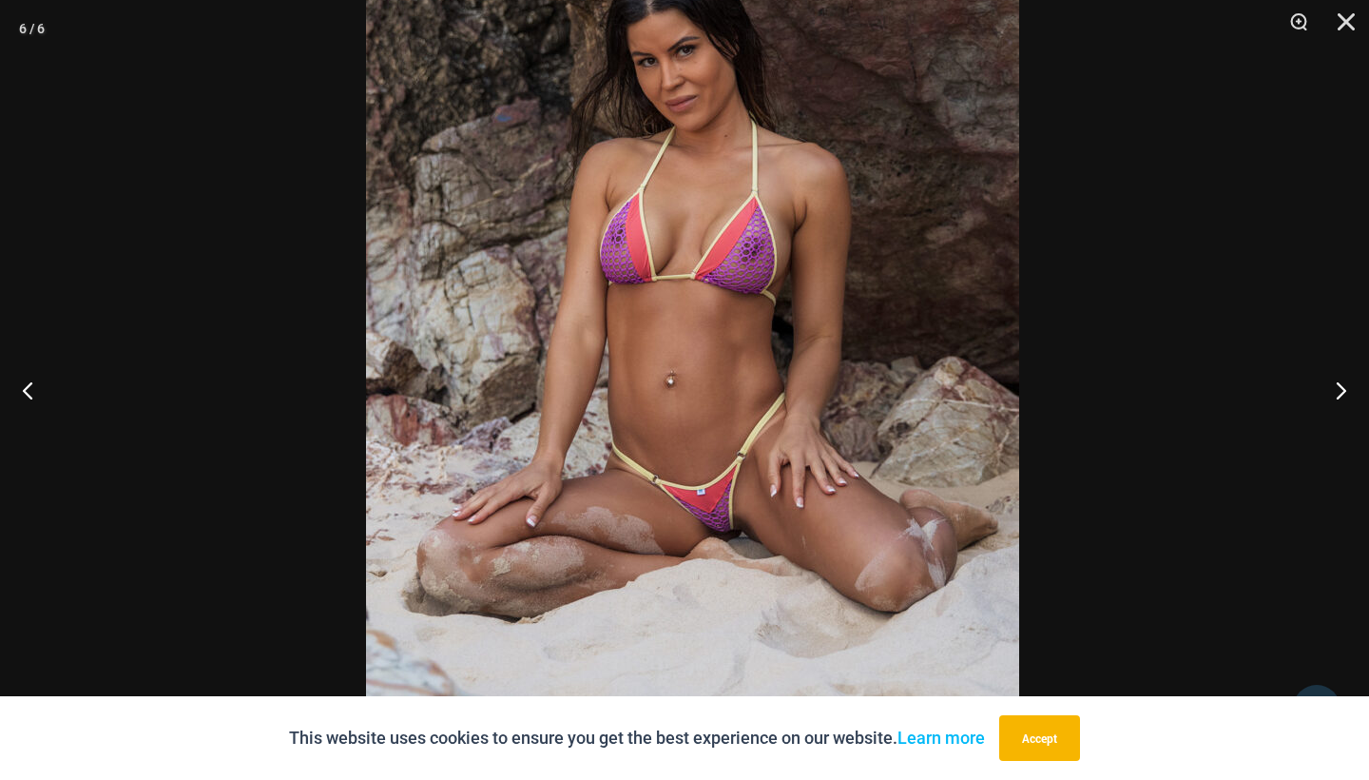
click at [748, 346] on img at bounding box center [692, 231] width 653 height 979
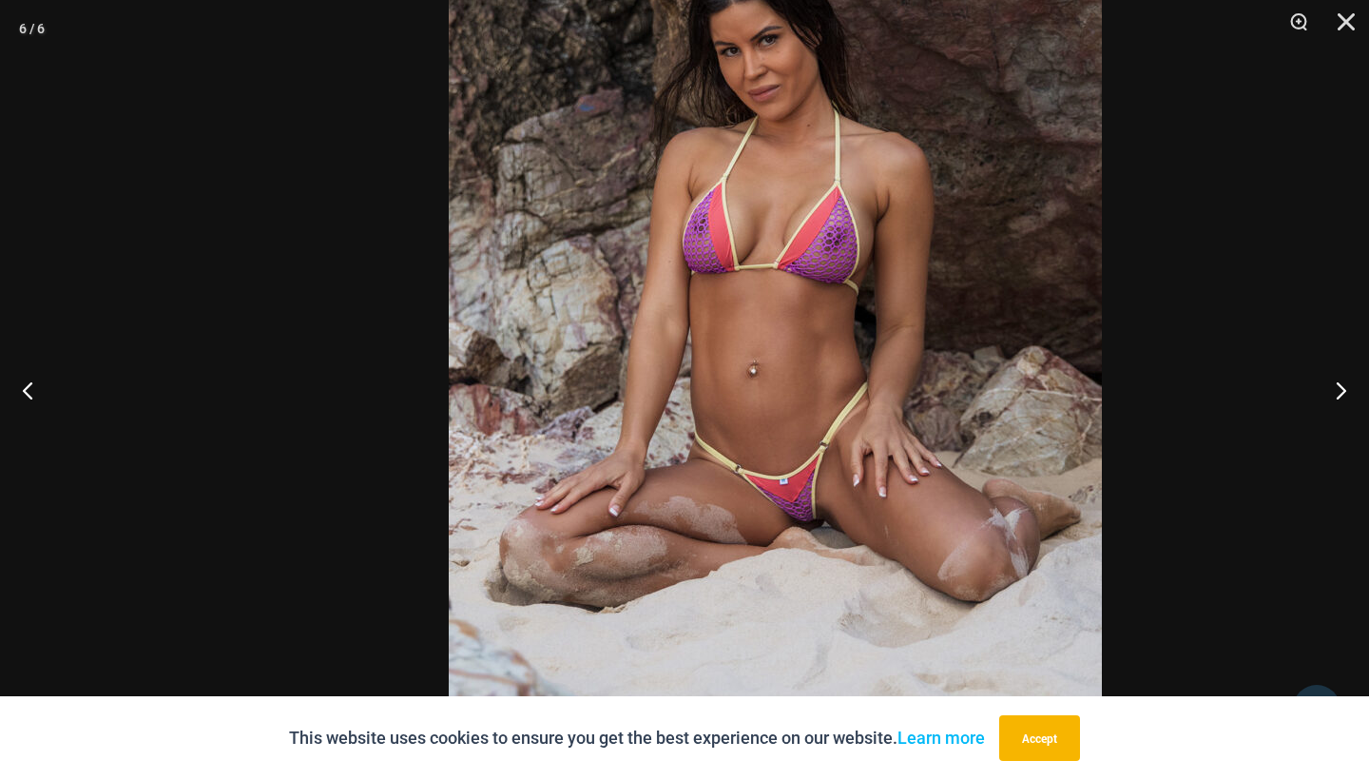
click at [1025, 310] on img at bounding box center [775, 221] width 653 height 979
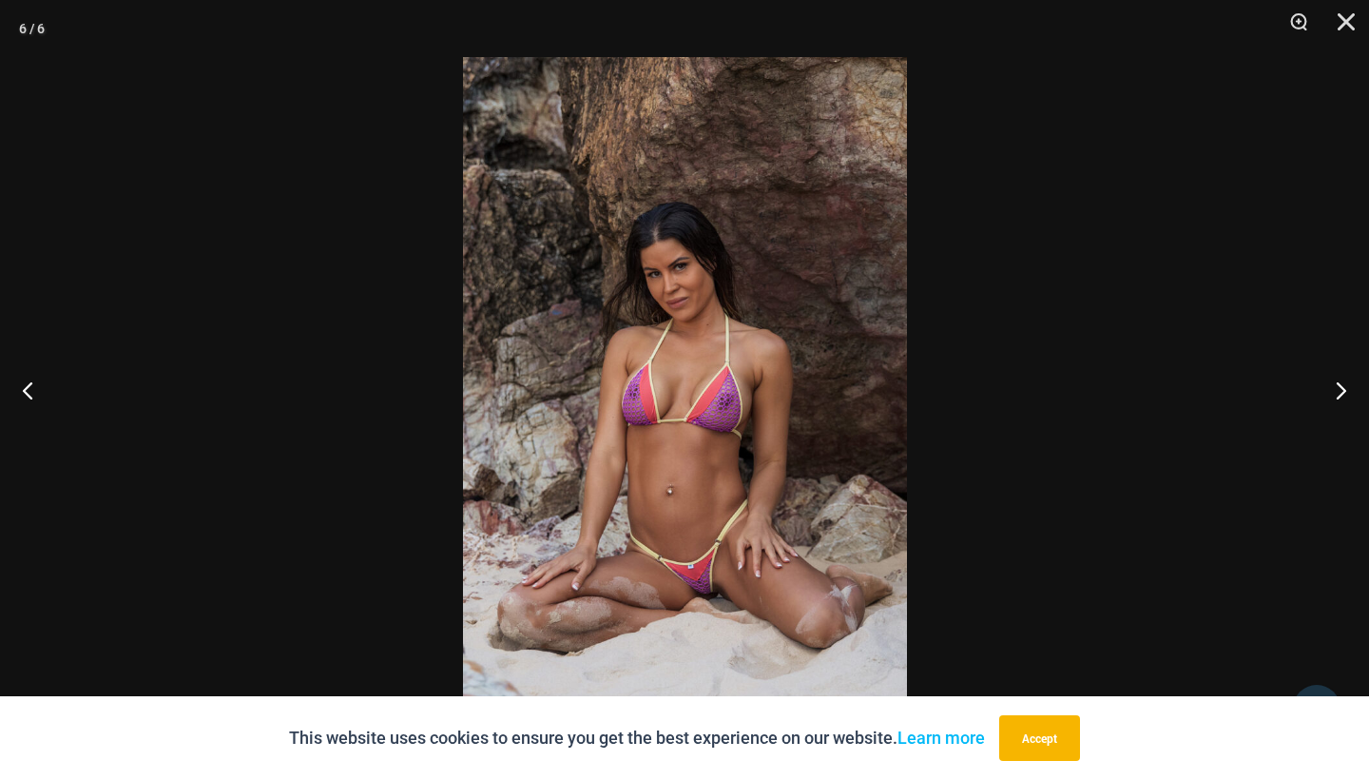
click at [1091, 318] on div at bounding box center [684, 390] width 1369 height 780
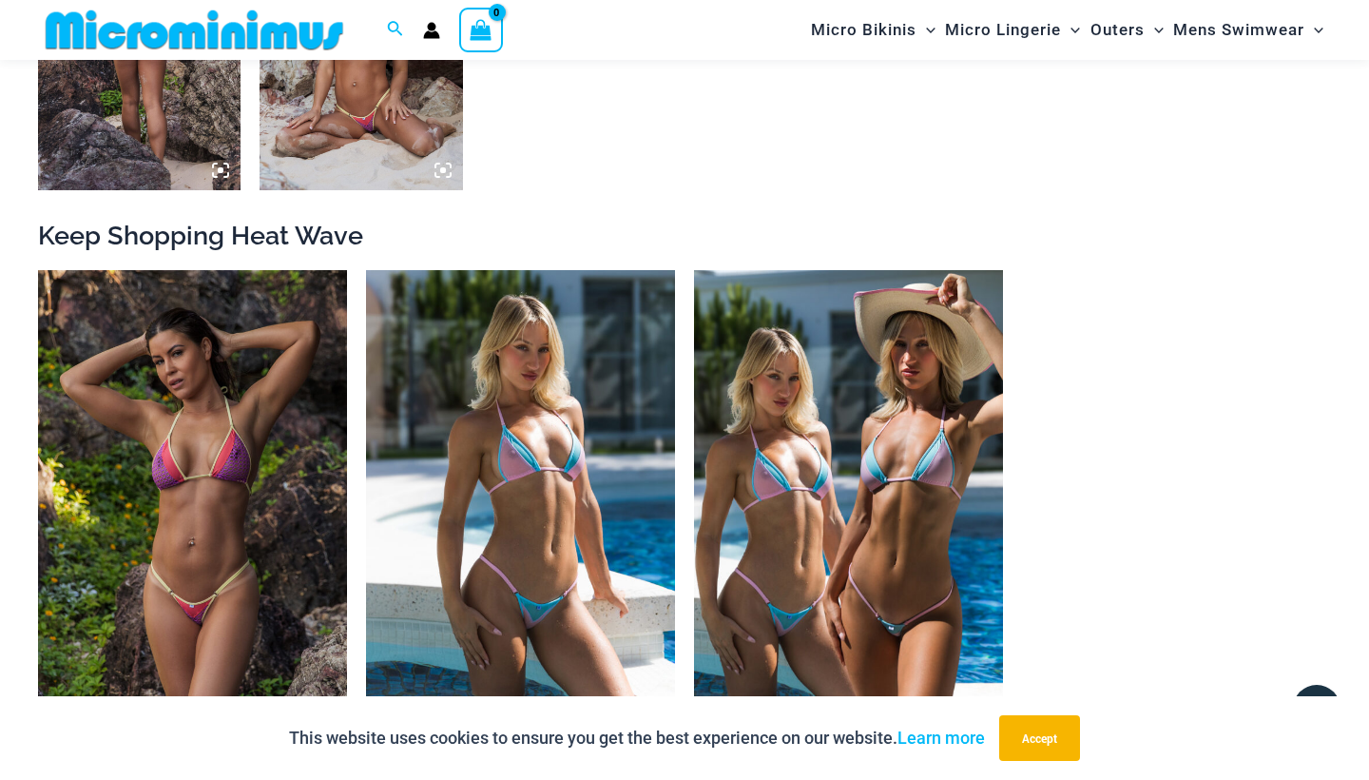
scroll to position [1746, 0]
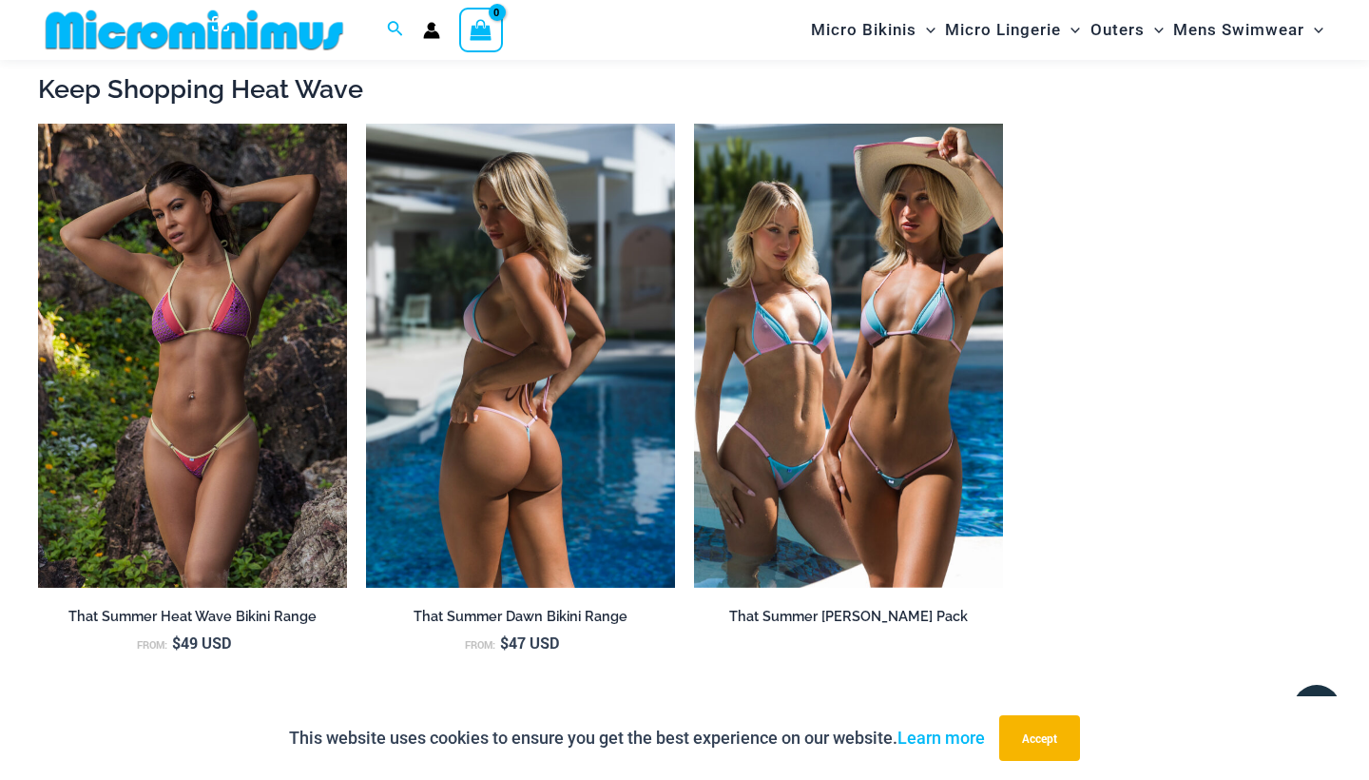
click at [484, 433] on img at bounding box center [520, 356] width 309 height 464
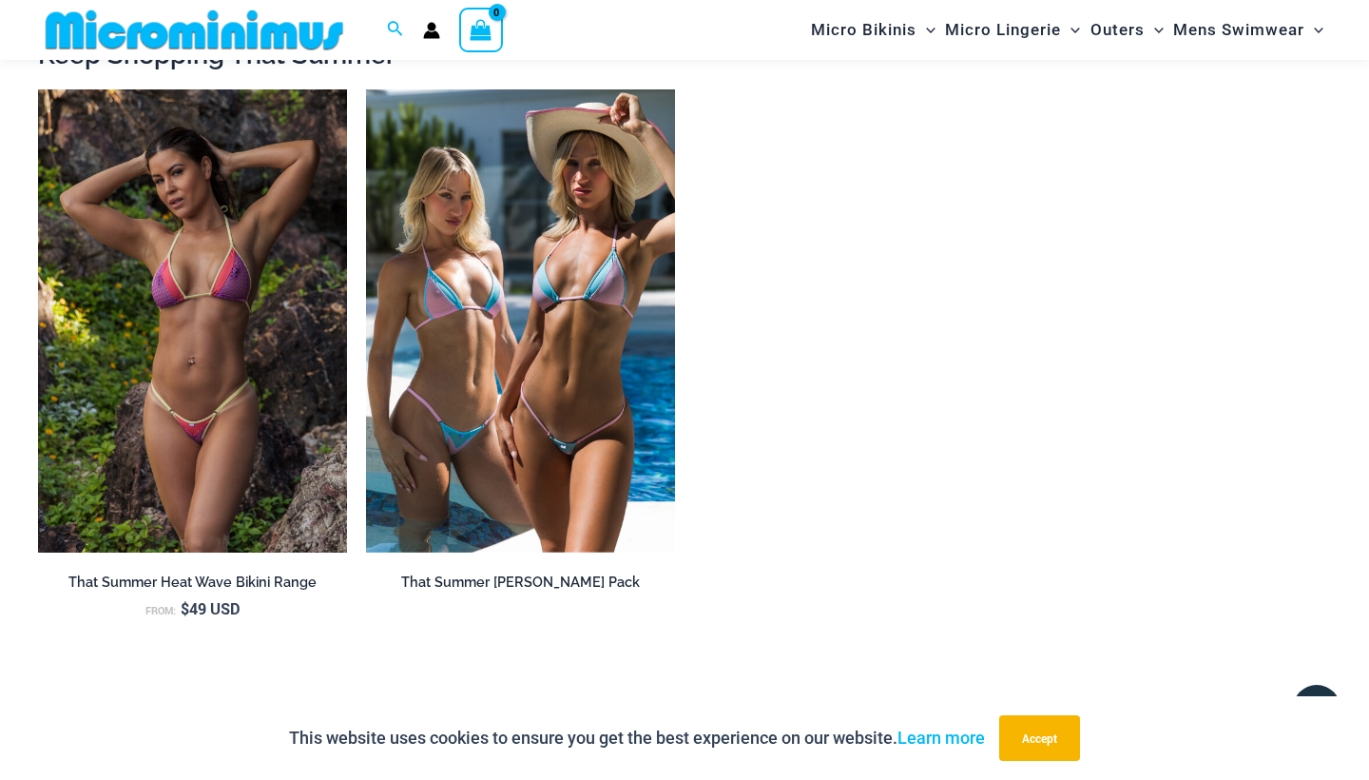
scroll to position [2058, 0]
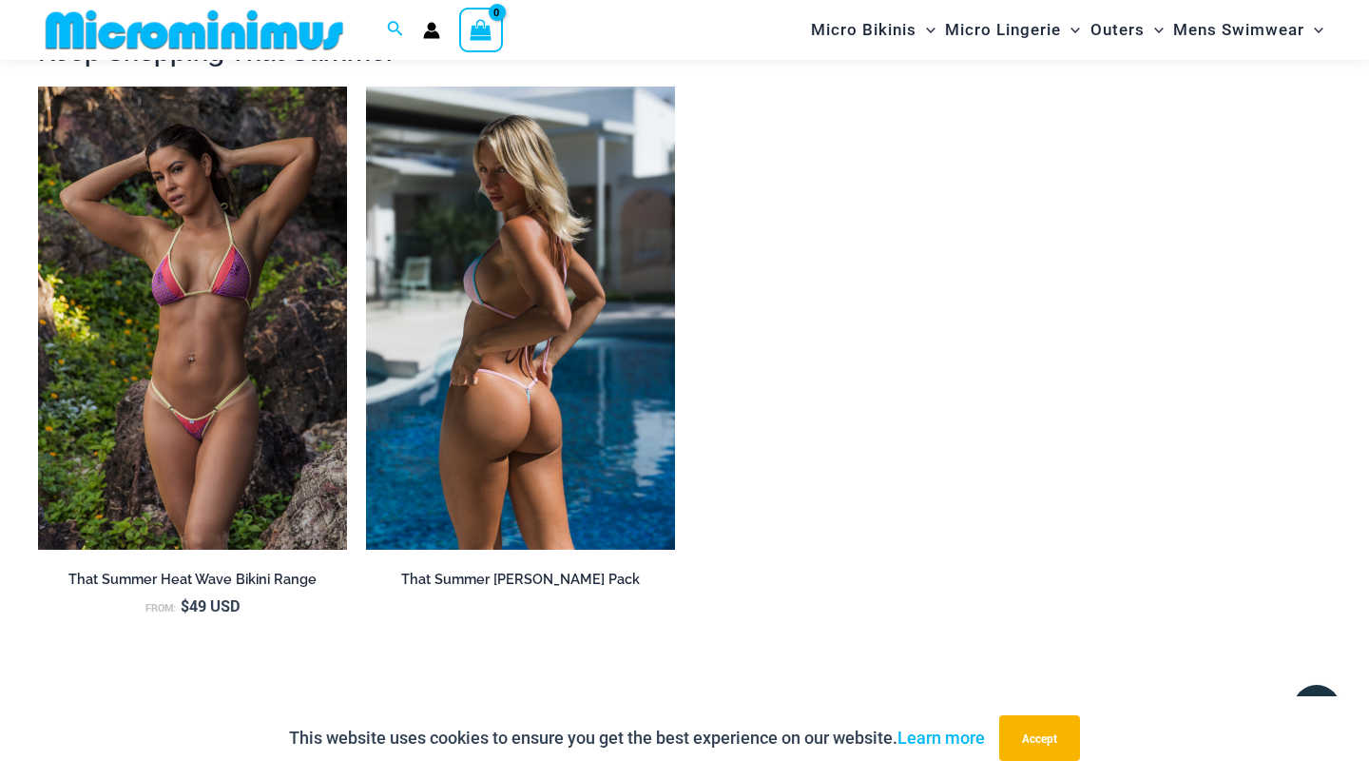
click at [484, 433] on img at bounding box center [520, 319] width 309 height 464
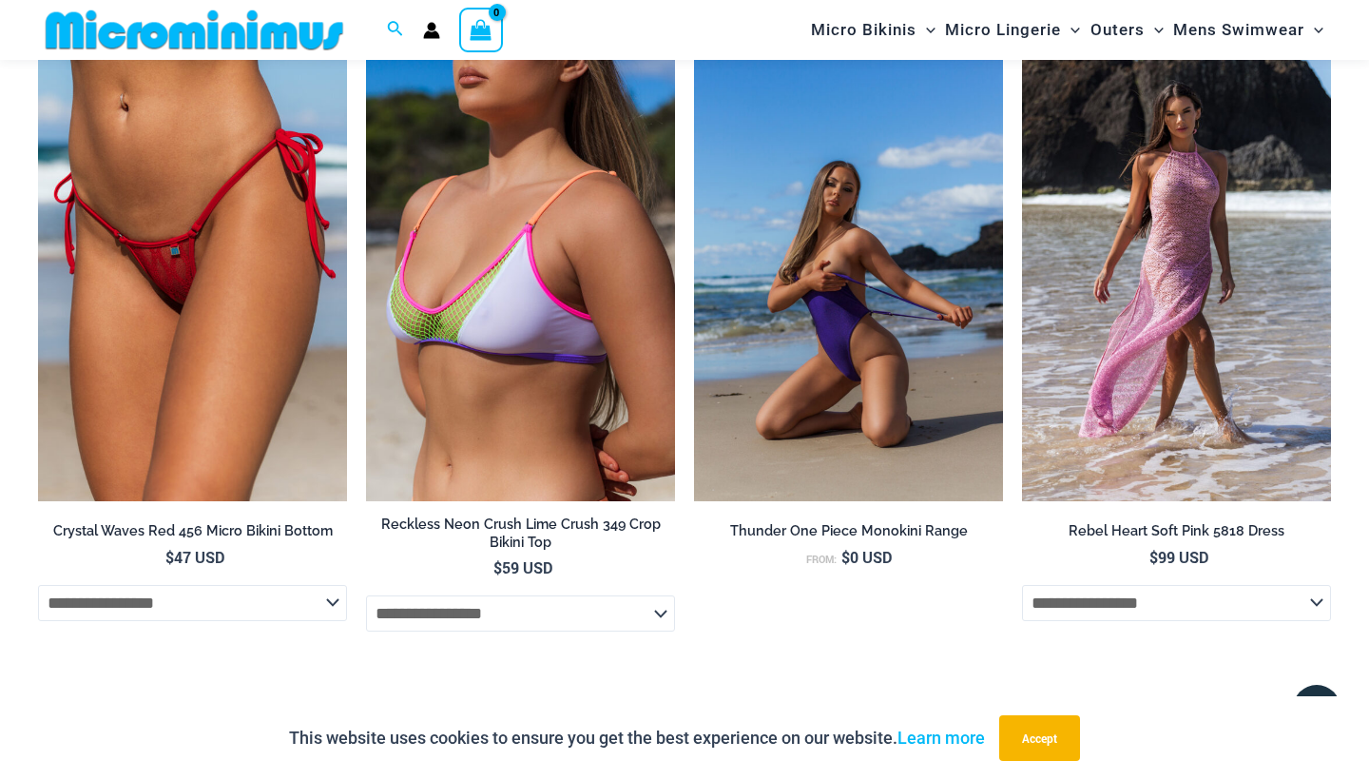
scroll to position [5230, 0]
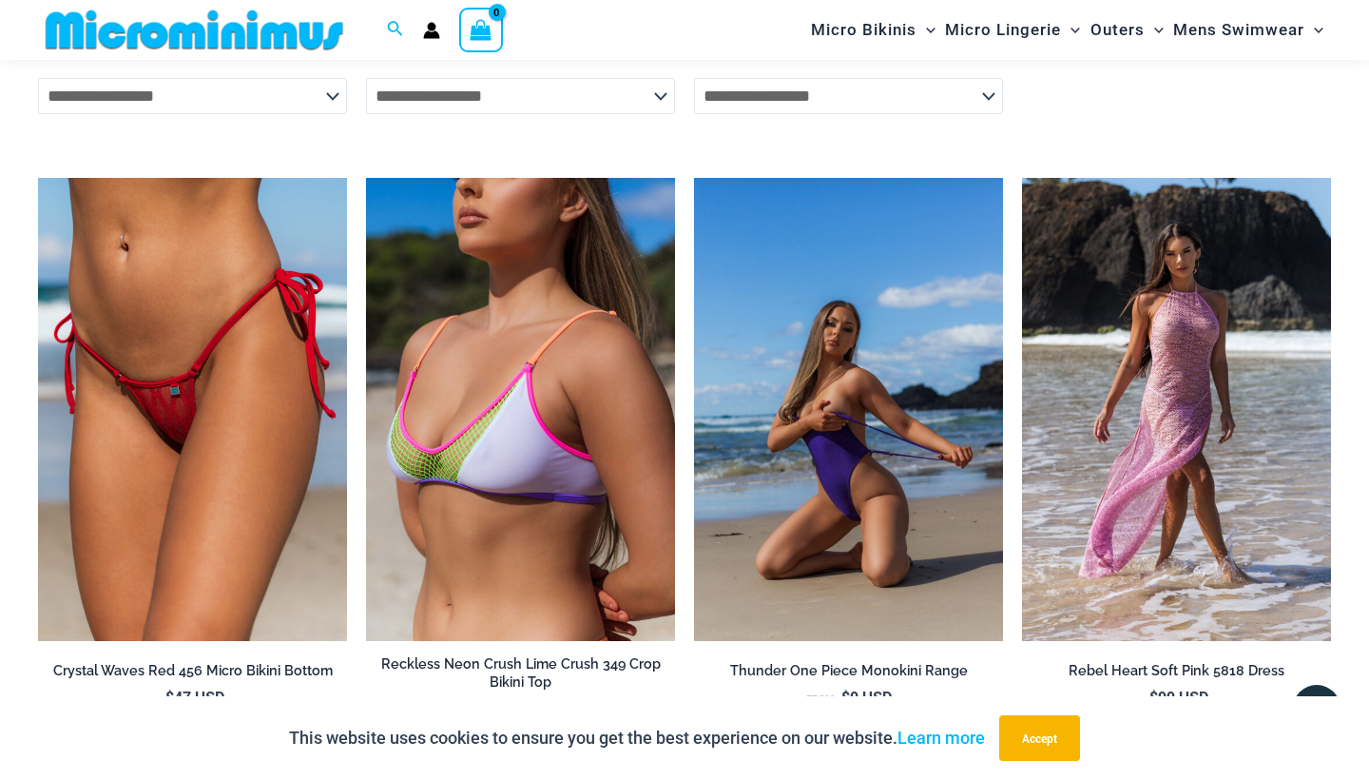
click at [849, 405] on img at bounding box center [848, 410] width 309 height 464
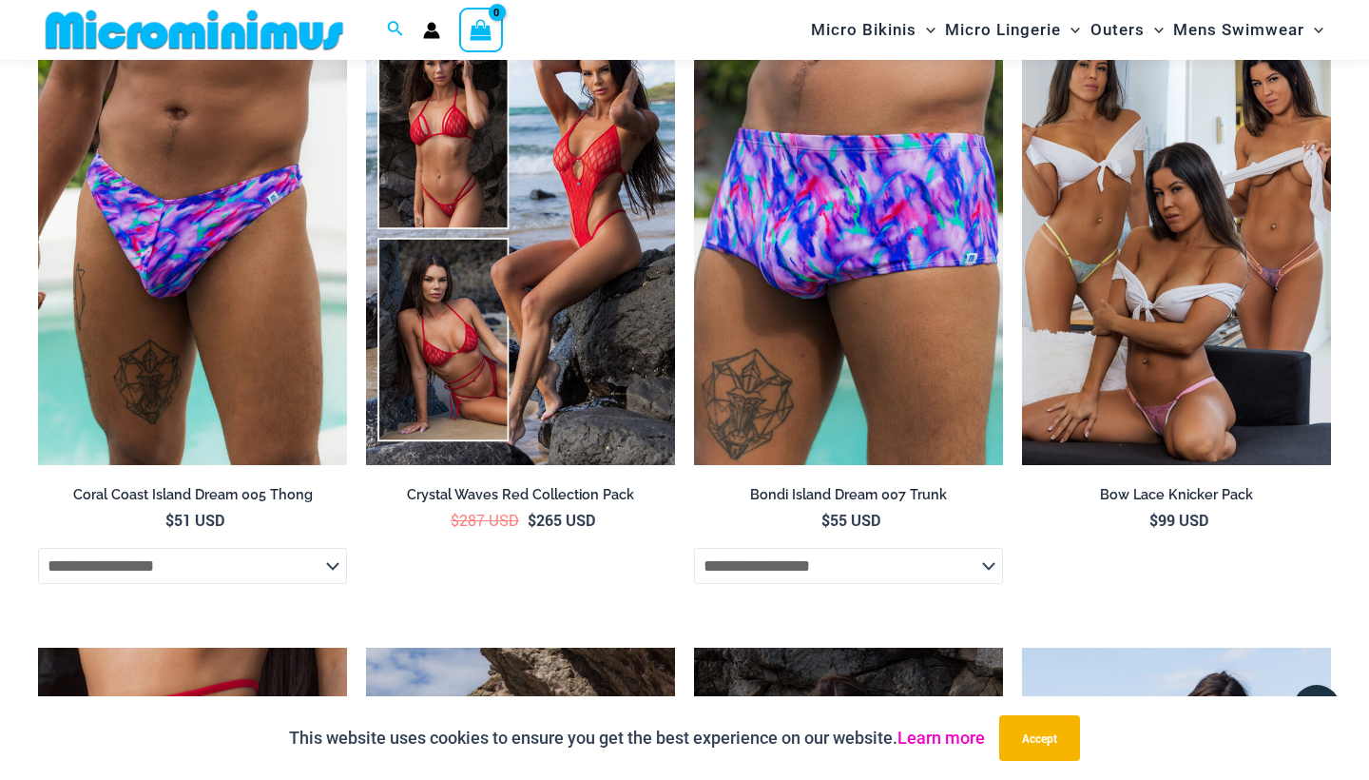
scroll to position [4987, 0]
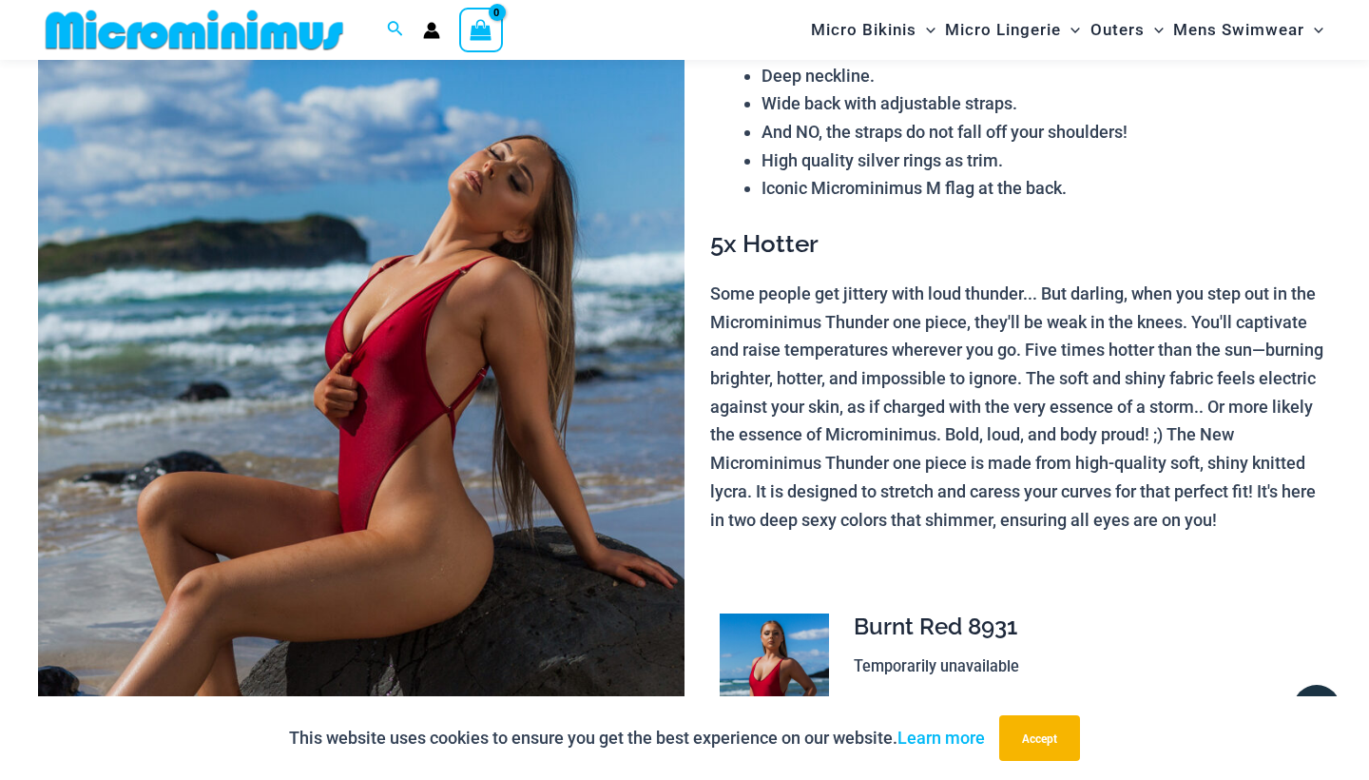
scroll to position [36, 0]
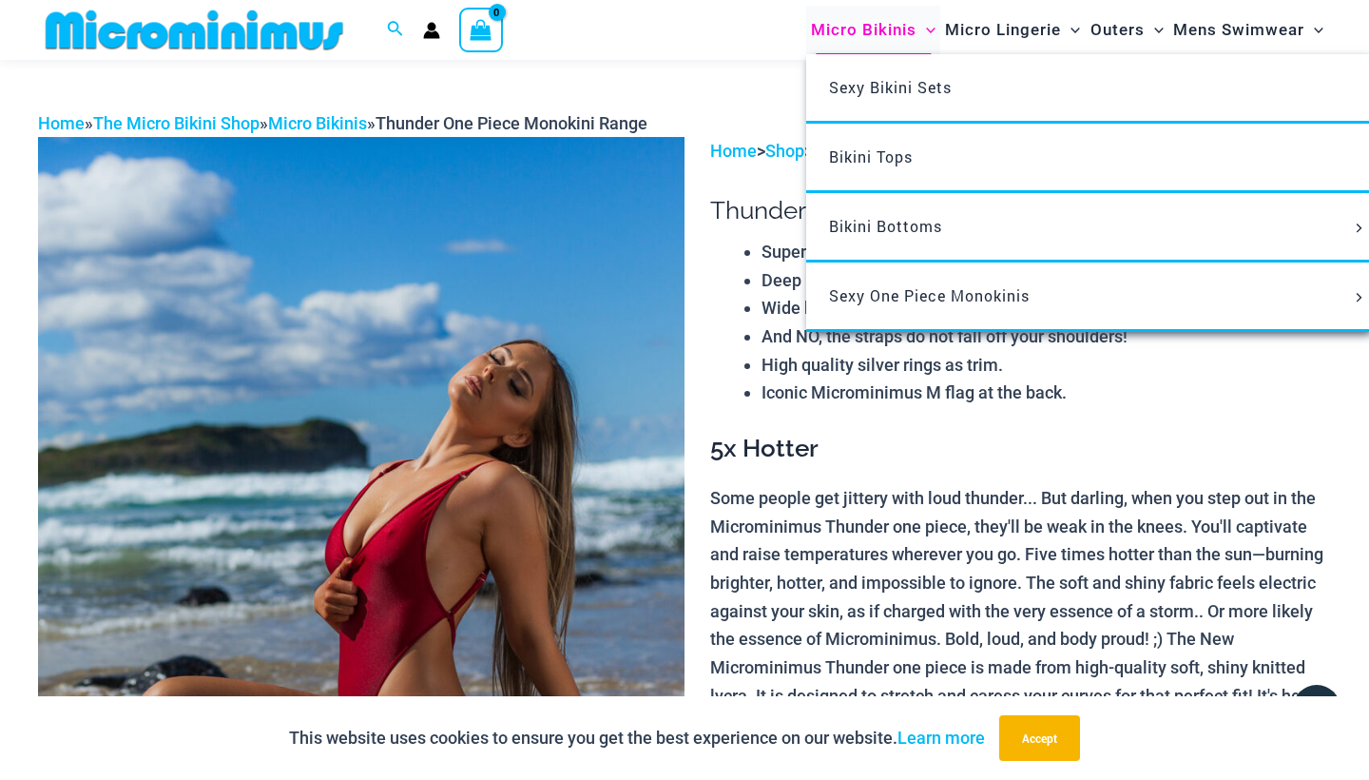
click at [854, 26] on span "Micro Bikinis" at bounding box center [864, 30] width 106 height 48
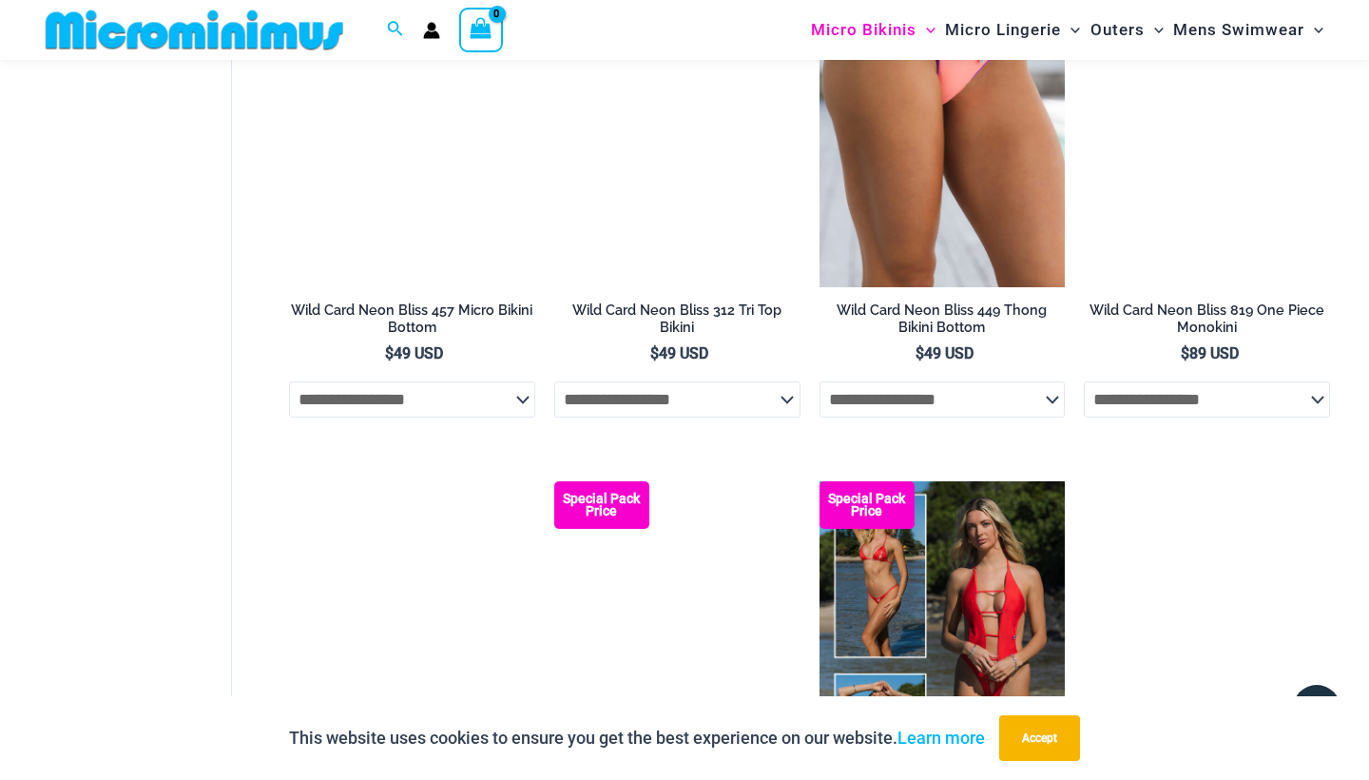
scroll to position [3388, 0]
